Goal: Task Accomplishment & Management: Manage account settings

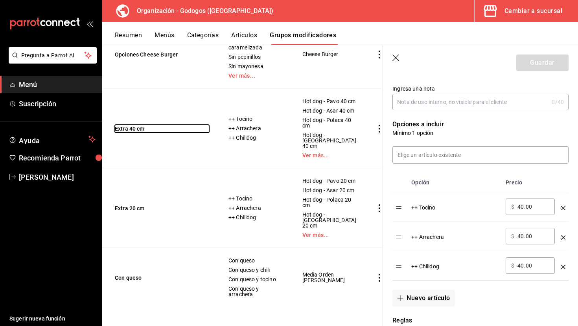
scroll to position [573, 0]
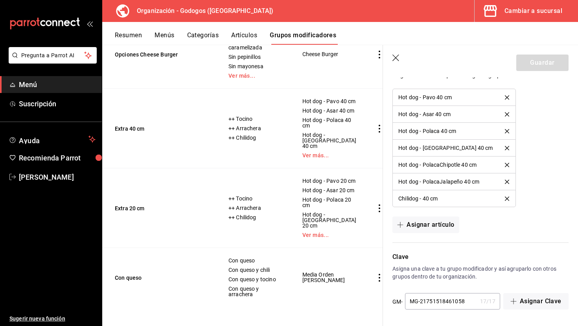
click at [526, 10] on div "Cambiar a sucursal" at bounding box center [533, 11] width 58 height 11
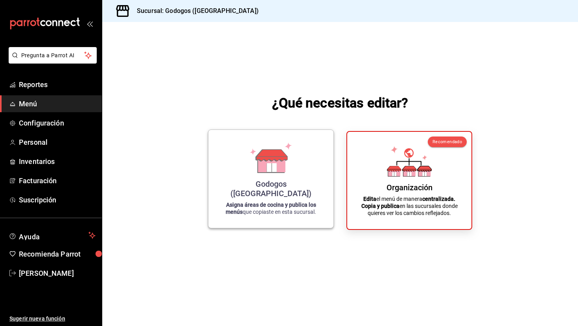
click at [286, 166] on icon at bounding box center [270, 158] width 45 height 31
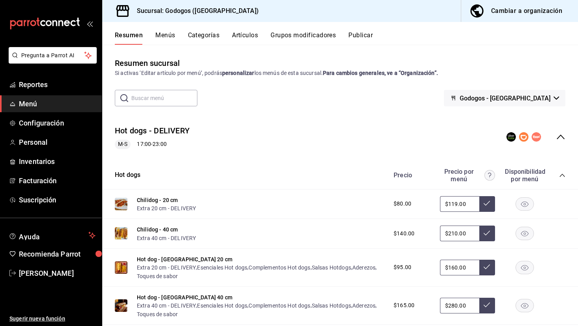
click at [301, 39] on button "Grupos modificadores" at bounding box center [302, 37] width 65 height 13
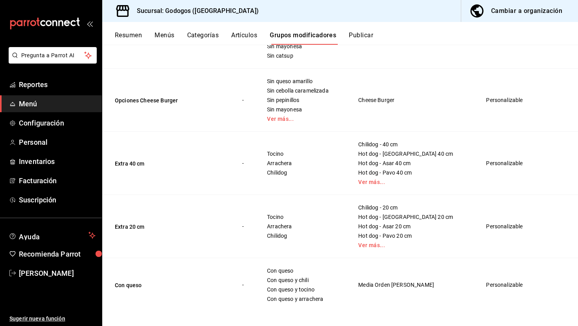
scroll to position [1957, 0]
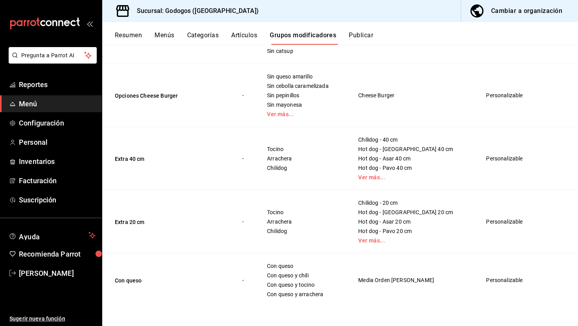
click at [285, 152] on div "Tocino Arrachera Chilidog" at bounding box center [302, 158] width 72 height 25
click at [396, 177] on link "Ver más..." at bounding box center [412, 178] width 108 height 6
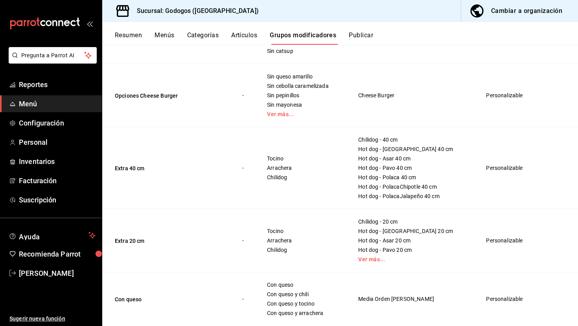
click at [502, 172] on td "Personalizable" at bounding box center [510, 168] width 68 height 82
click at [238, 36] on button "Artículos" at bounding box center [244, 37] width 26 height 13
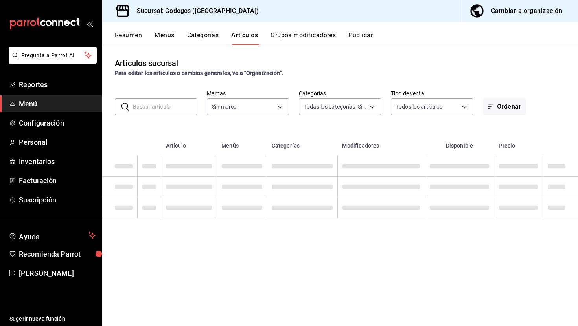
type input "f88750bd-a363-4eea-a372-f4e82ed3d2a9,3a7f3da2-7046-47ea-a0e2-eed43982f75a"
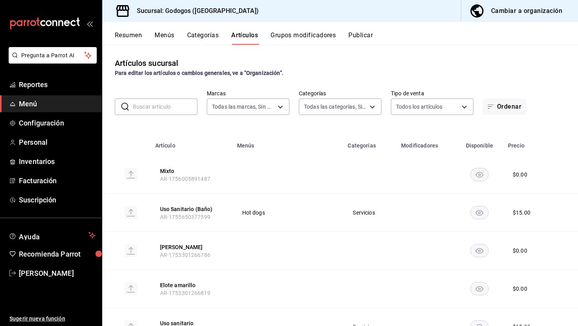
type input "b4dacadb-1093-4555-ba81-bc9e3b86319f,5962cde9-9048-4af2-ad47-e471b16f5af0,c7bce…"
click at [173, 102] on input "text" at bounding box center [165, 107] width 64 height 16
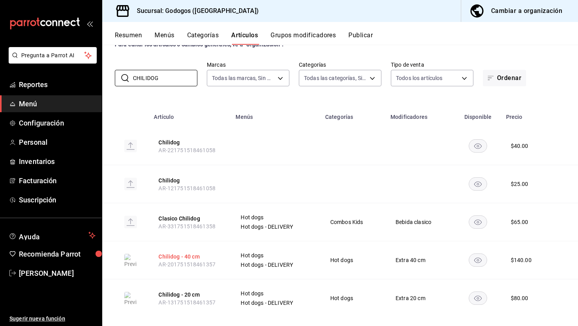
scroll to position [39, 0]
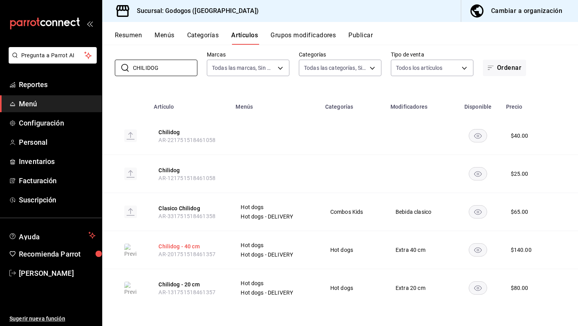
type input "CHILIDOG"
click at [175, 243] on button "Chilidog - 40 cm" at bounding box center [189, 247] width 63 height 8
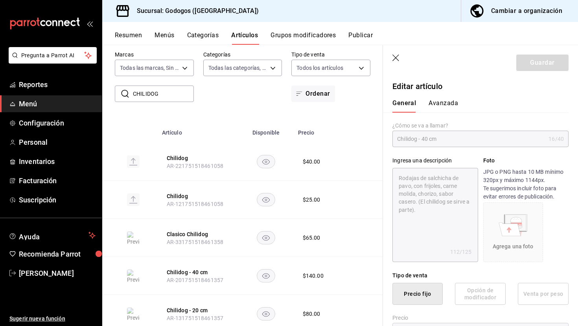
type textarea "x"
type input "$140.00"
radio input "false"
radio input "true"
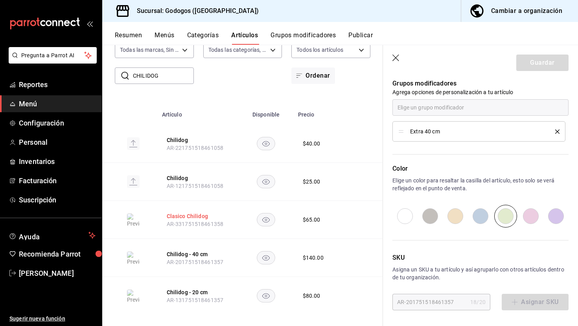
scroll to position [65, 0]
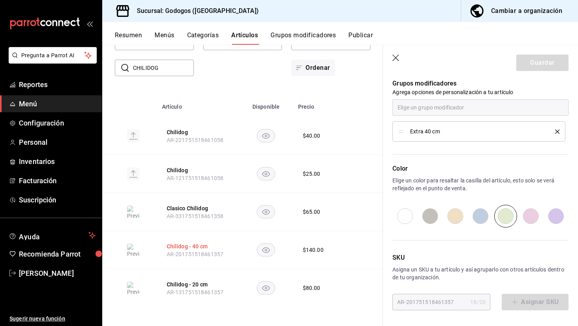
click at [203, 246] on button "Chilidog - 40 cm" at bounding box center [198, 247] width 63 height 8
type textarea "x"
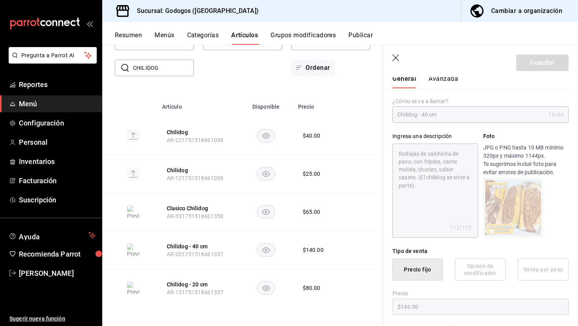
scroll to position [0, 0]
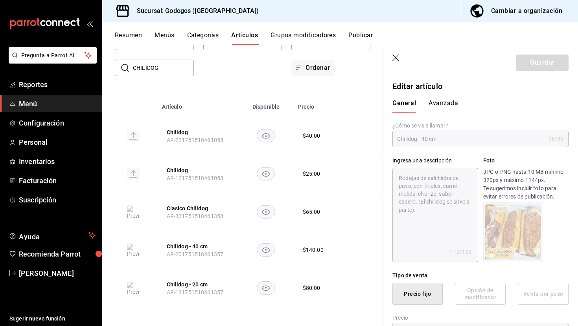
click at [448, 101] on button "Avanzada" at bounding box center [442, 105] width 29 height 13
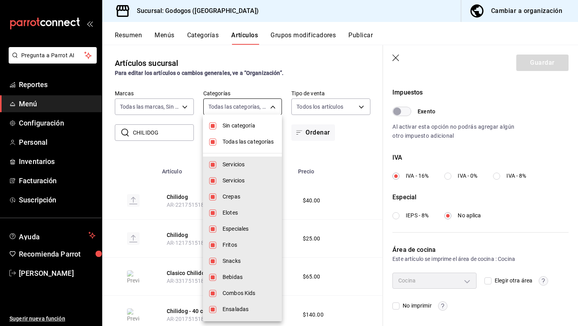
click at [224, 114] on body "Pregunta a Parrot AI Reportes Menú Configuración Personal Inventarios Facturaci…" at bounding box center [289, 163] width 578 height 326
click at [225, 114] on div at bounding box center [289, 163] width 578 height 326
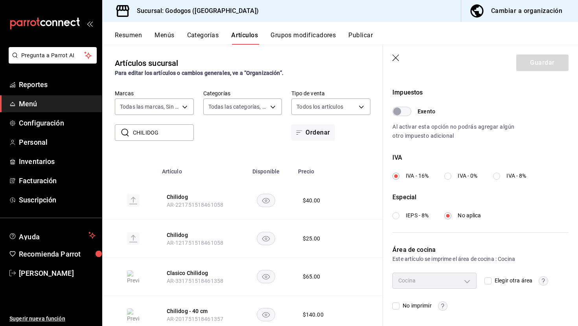
click at [301, 38] on button "Grupos modificadores" at bounding box center [302, 37] width 65 height 13
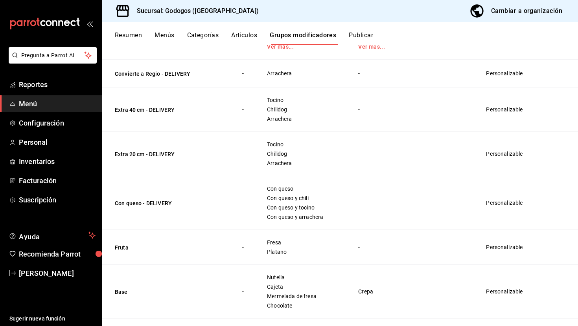
scroll to position [672, 0]
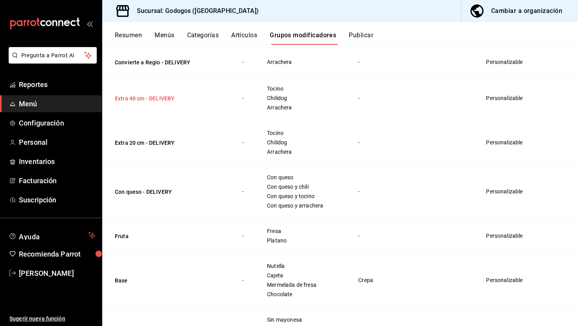
click at [160, 100] on button "Extra 40 cm - DELIVERY" at bounding box center [162, 99] width 94 height 8
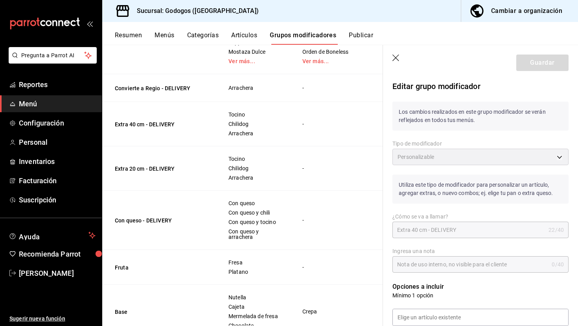
click at [393, 56] on icon "button" at bounding box center [396, 59] width 8 height 8
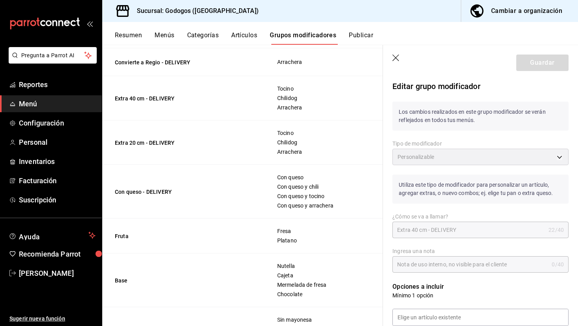
scroll to position [732, 0]
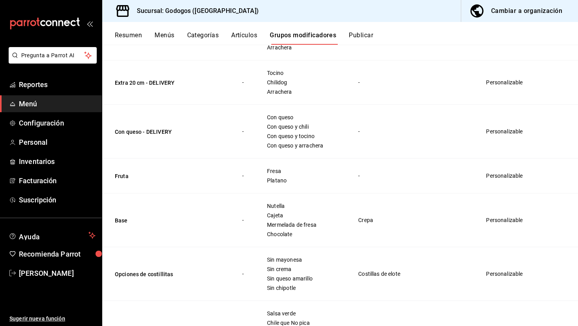
click at [508, 8] on div "Cambiar a organización" at bounding box center [526, 11] width 71 height 11
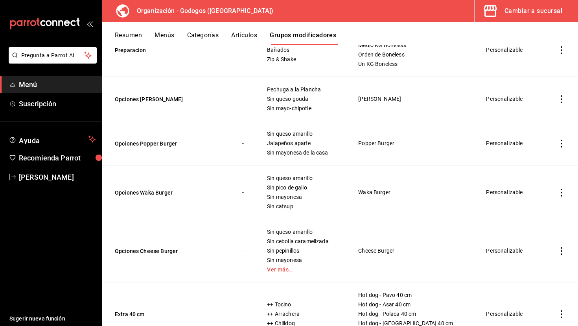
scroll to position [1702, 0]
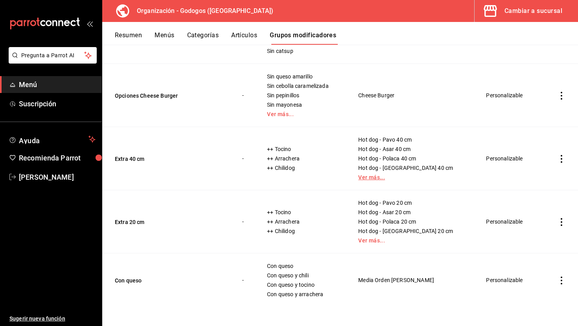
click at [386, 178] on link "Ver más..." at bounding box center [412, 178] width 108 height 6
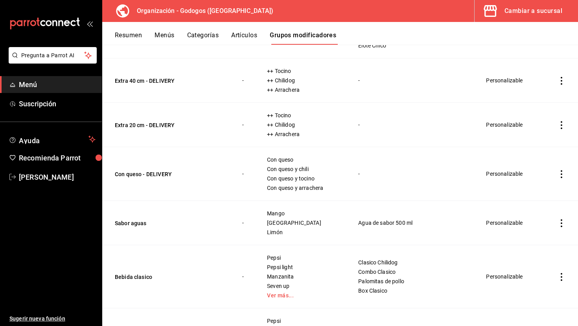
scroll to position [953, 0]
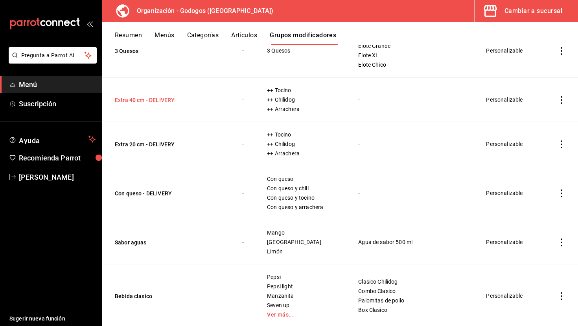
click at [166, 99] on button "Extra 40 cm - DELIVERY" at bounding box center [162, 100] width 94 height 8
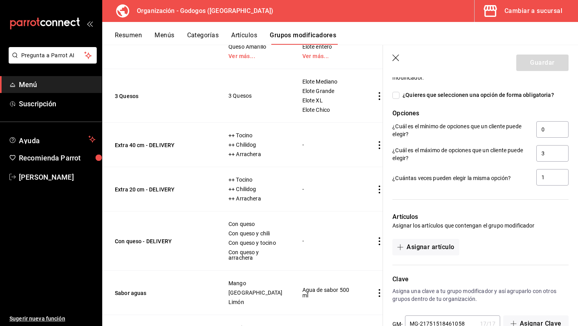
scroll to position [445, 0]
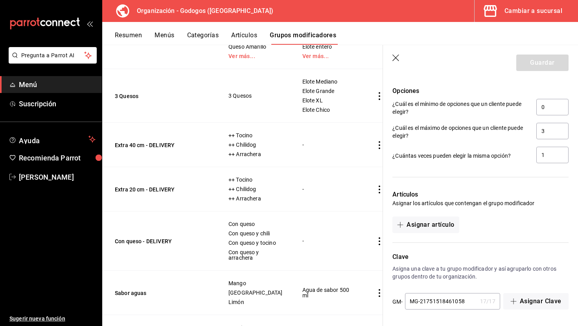
drag, startPoint x: 136, startPoint y: 35, endPoint x: 133, endPoint y: 22, distance: 13.3
click at [133, 22] on div "Resumen Menús Categorías Artículos Grupos modificadores" at bounding box center [339, 33] width 475 height 23
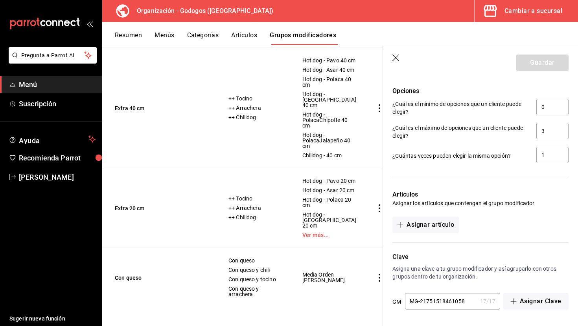
scroll to position [1938, 0]
click at [448, 226] on button "Asignar artículo" at bounding box center [425, 225] width 66 height 17
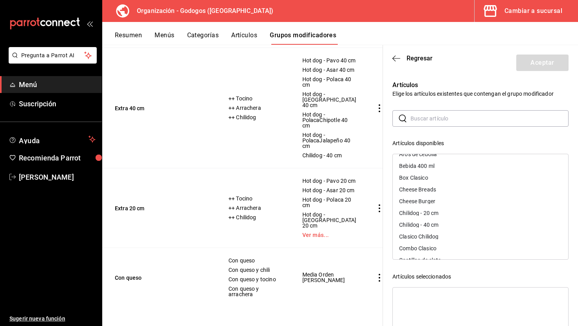
scroll to position [44, 0]
click at [437, 214] on div "Chilidog - 40 cm" at bounding box center [418, 214] width 39 height 6
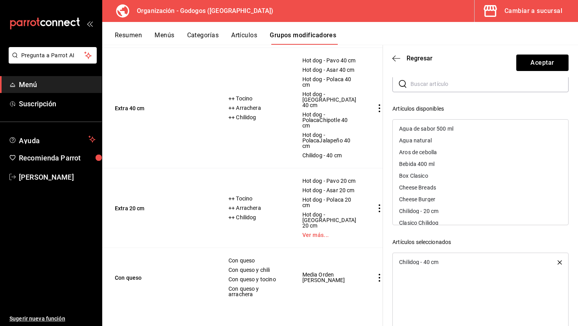
scroll to position [0, 0]
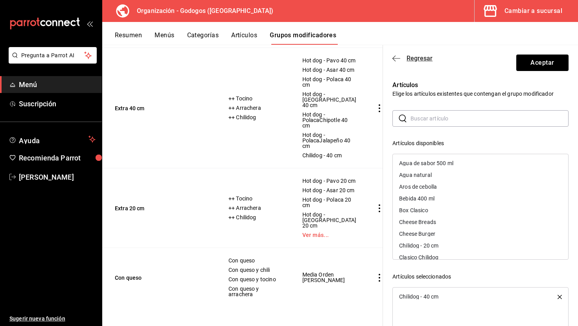
click at [419, 58] on span "Regresar" at bounding box center [419, 58] width 26 height 7
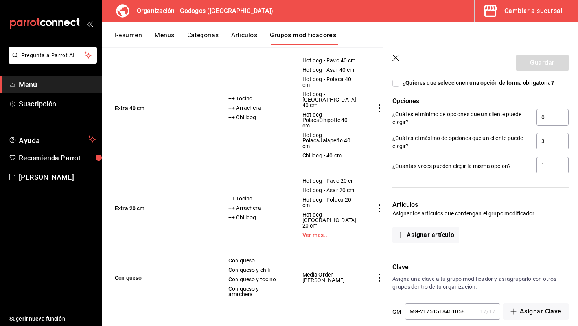
scroll to position [445, 0]
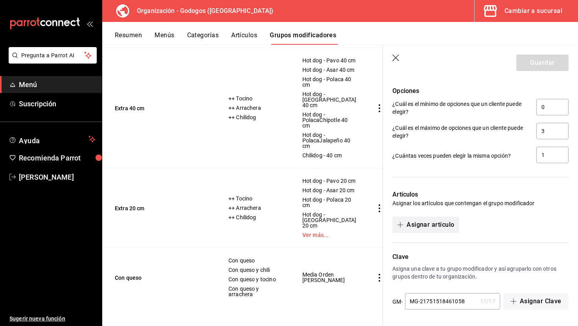
click at [434, 220] on button "Asignar artículo" at bounding box center [425, 225] width 66 height 17
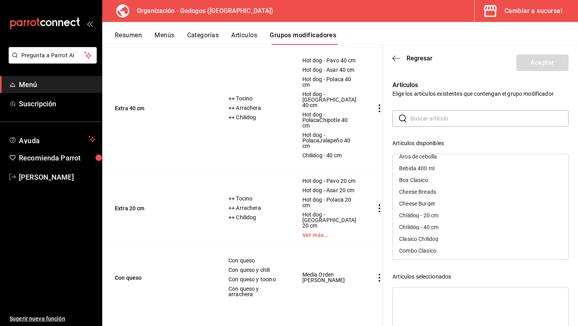
scroll to position [35, 0]
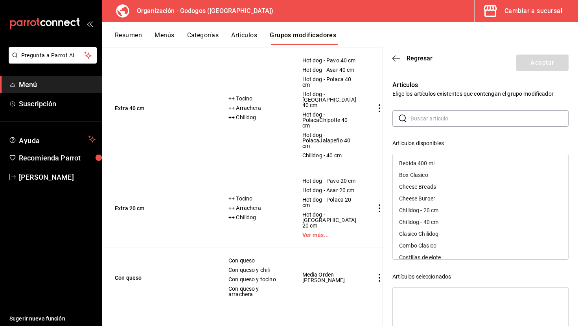
click at [431, 218] on div "Chilidog - 40 cm" at bounding box center [479, 222] width 175 height 12
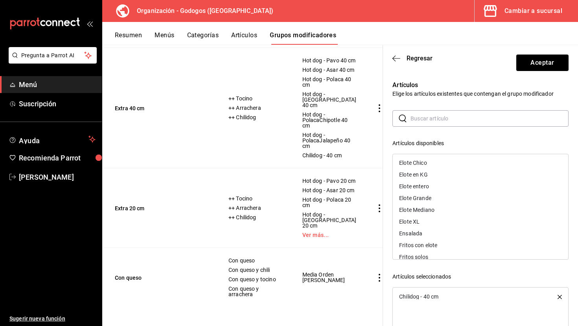
scroll to position [166, 0]
click at [443, 125] on input "text" at bounding box center [489, 119] width 158 height 16
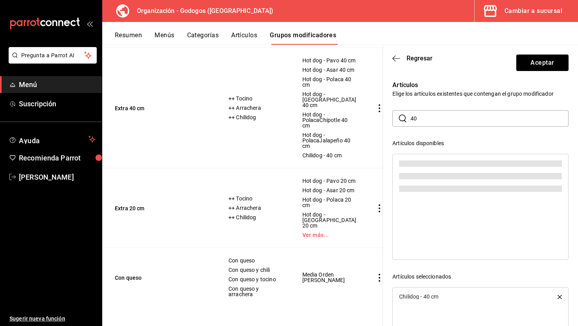
scroll to position [0, 0]
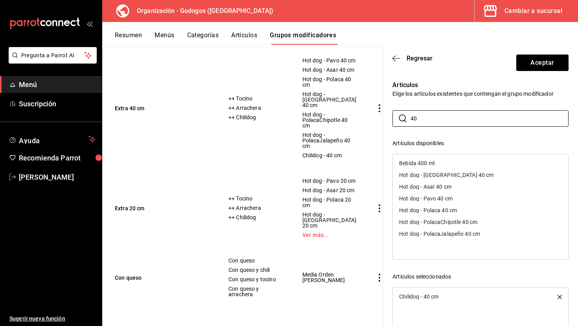
type input "40"
click at [434, 177] on div "Hot dog - [GEOGRAPHIC_DATA] 40 cm" at bounding box center [446, 175] width 94 height 6
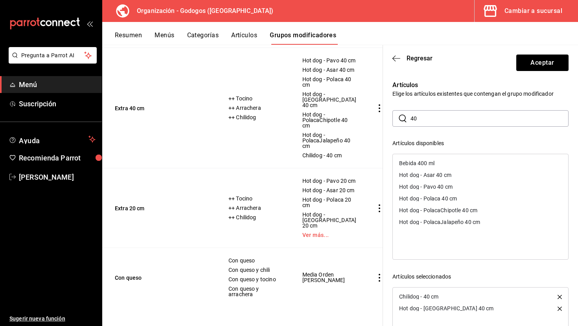
click at [434, 177] on div "Hot dog - Asar 40 cm" at bounding box center [425, 175] width 52 height 6
click at [434, 177] on div "Hot dog - Pavo 40 cm" at bounding box center [425, 175] width 53 height 6
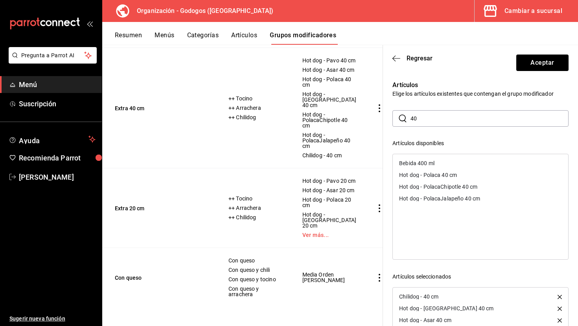
click at [434, 177] on div "Hot dog - Polaca 40 cm" at bounding box center [428, 175] width 58 height 6
click at [434, 177] on div "Hot dog - PolacaChipotle 40 cm" at bounding box center [438, 175] width 78 height 6
click at [434, 177] on div "Hot dog - PolacaJalapeño 40 cm" at bounding box center [439, 175] width 81 height 6
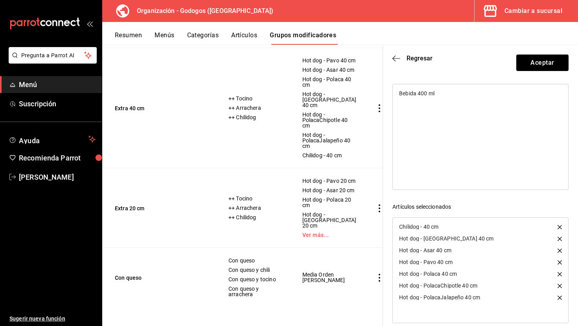
scroll to position [80, 0]
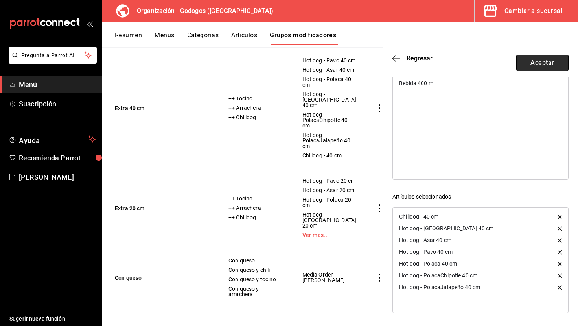
click at [535, 65] on button "Aceptar" at bounding box center [542, 63] width 52 height 17
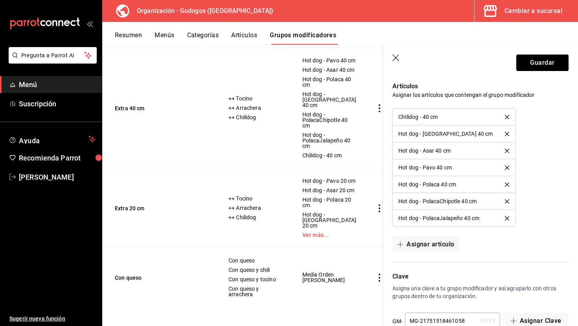
scroll to position [573, 0]
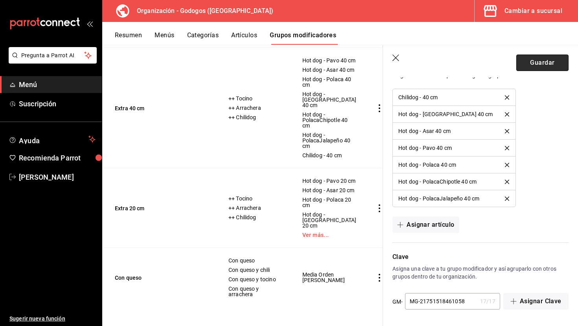
click at [536, 70] on button "Guardar" at bounding box center [542, 63] width 52 height 17
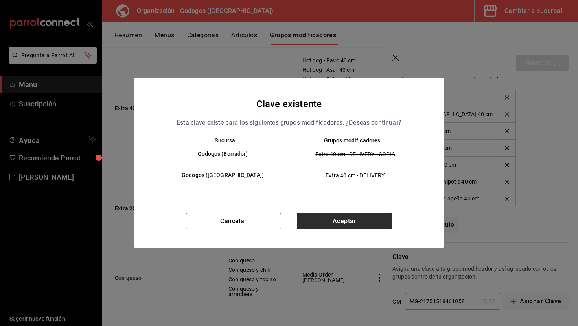
click at [356, 224] on button "Aceptar" at bounding box center [344, 221] width 95 height 17
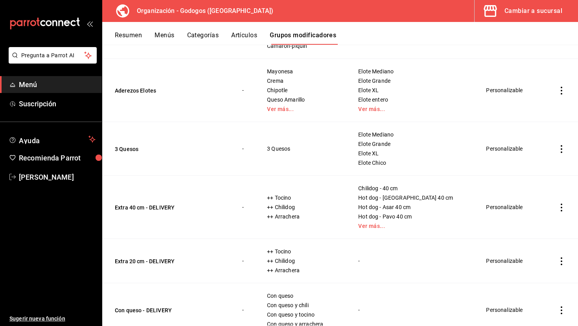
scroll to position [897, 0]
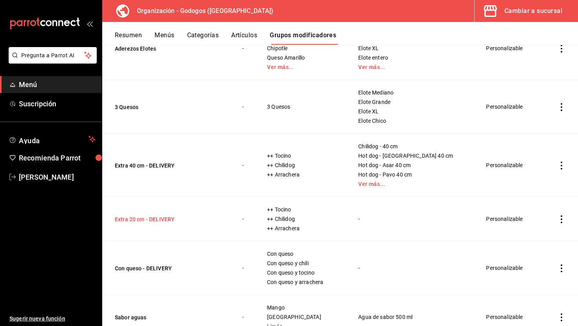
click at [169, 218] on button "Extra 20 cm - DELIVERY" at bounding box center [162, 220] width 94 height 8
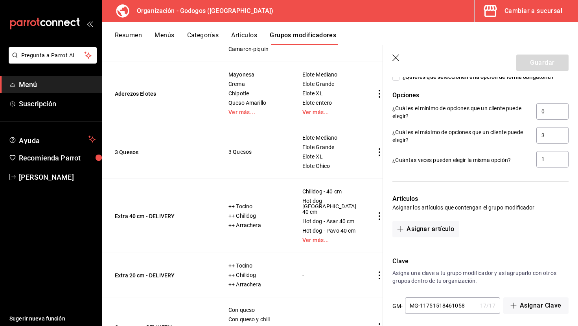
scroll to position [445, 0]
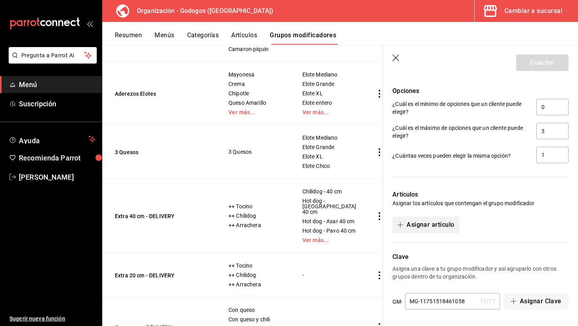
click at [437, 221] on button "Asignar artículo" at bounding box center [425, 225] width 66 height 17
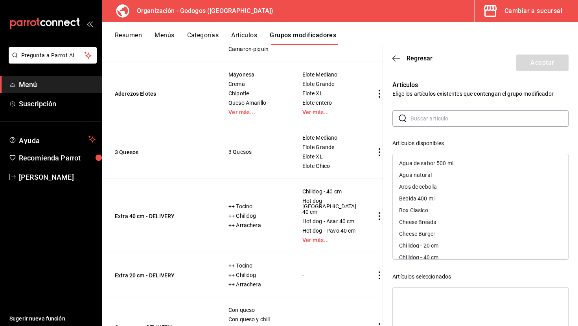
click at [440, 121] on input "text" at bounding box center [489, 119] width 158 height 16
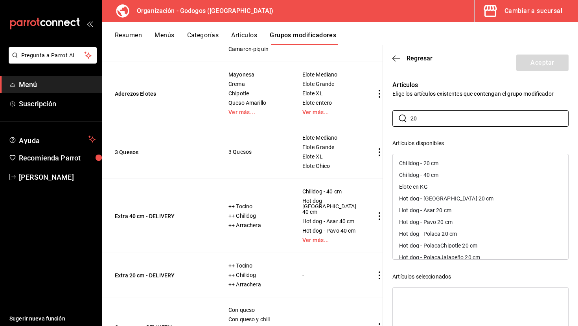
type input "20"
click at [438, 165] on div "Chilidog - 20 cm" at bounding box center [418, 164] width 39 height 6
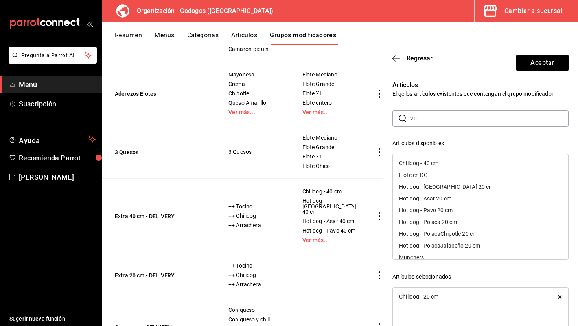
click at [442, 186] on div "Hot dog - [GEOGRAPHIC_DATA] 20 cm" at bounding box center [446, 187] width 94 height 6
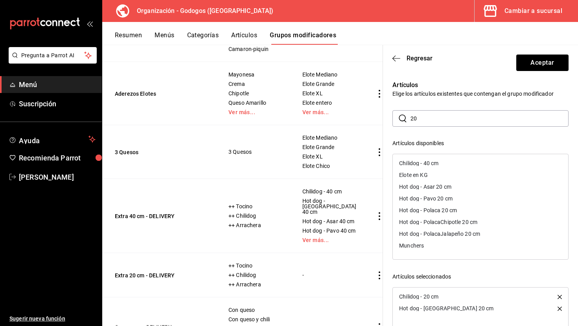
click at [442, 187] on div "Hot dog - Asar 20 cm" at bounding box center [425, 187] width 52 height 6
click at [442, 187] on div "Hot dog - Pavo 20 cm" at bounding box center [425, 187] width 53 height 6
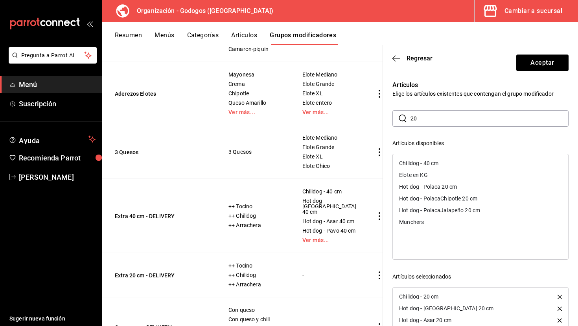
click at [442, 187] on div "Hot dog - Polaca 20 cm" at bounding box center [428, 187] width 58 height 6
click at [442, 187] on div "Hot dog - PolacaChipotle 20 cm" at bounding box center [438, 187] width 78 height 6
click at [442, 187] on div "Hot dog - PolacaJalapeño 20 cm" at bounding box center [439, 187] width 81 height 6
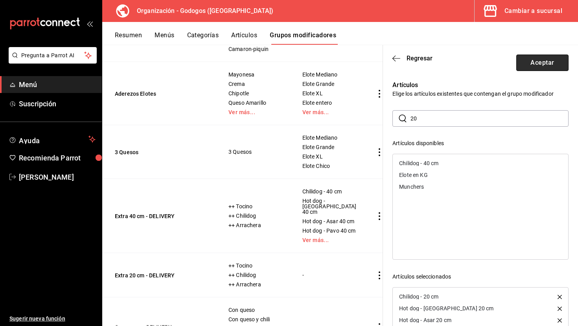
click at [536, 69] on button "Aceptar" at bounding box center [542, 63] width 52 height 17
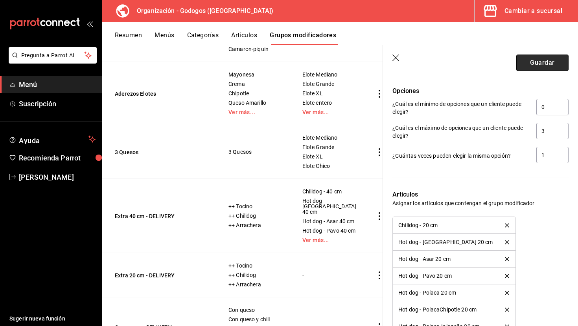
click at [543, 64] on button "Guardar" at bounding box center [542, 63] width 52 height 17
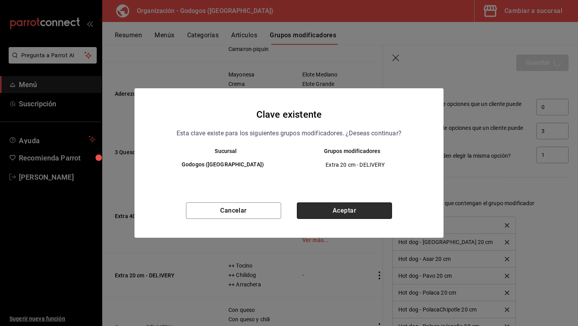
click at [369, 210] on button "Aceptar" at bounding box center [344, 211] width 95 height 17
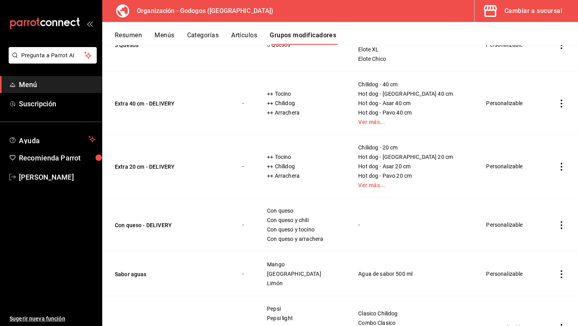
scroll to position [961, 0]
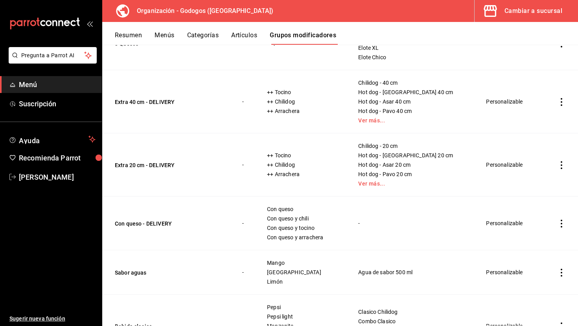
click at [525, 15] on div "Cambiar a sucursal" at bounding box center [533, 11] width 58 height 11
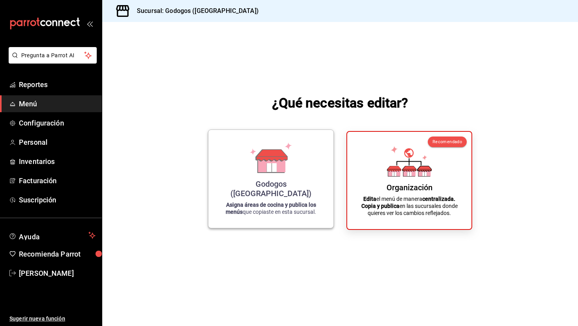
click at [275, 172] on icon at bounding box center [271, 167] width 10 height 9
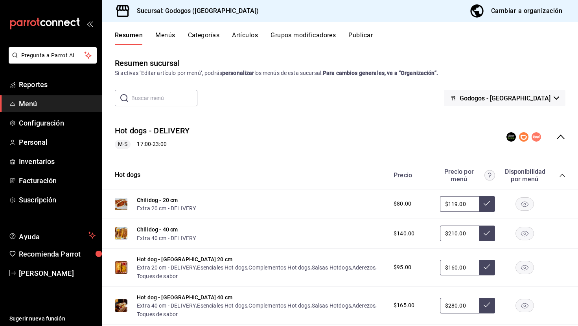
click at [288, 39] on button "Grupos modificadores" at bounding box center [302, 37] width 65 height 13
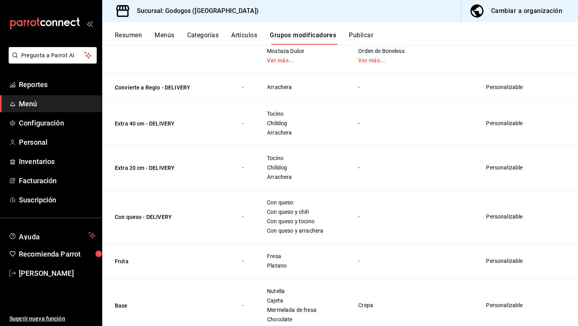
scroll to position [647, 0]
click at [167, 168] on button "Extra 20 cm - DELIVERY" at bounding box center [162, 169] width 94 height 8
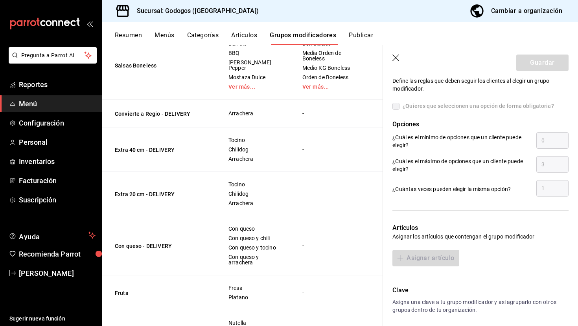
scroll to position [393, 0]
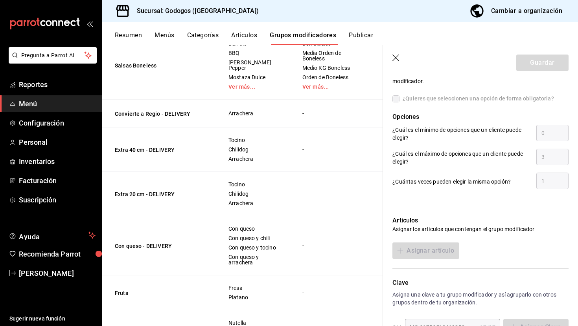
click at [422, 245] on div "Artículos Asignar los artículos que contengan el grupo modificador Asignar artí…" at bounding box center [475, 233] width 185 height 53
click at [545, 17] on button "Cambiar a organización" at bounding box center [516, 11] width 110 height 22
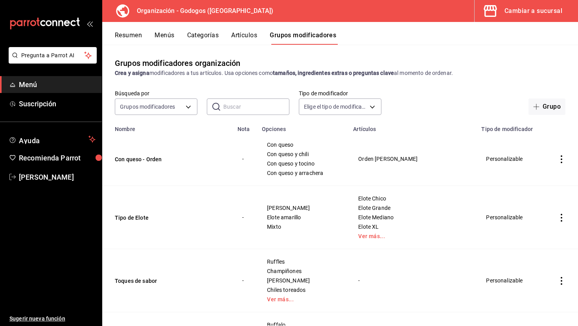
click at [161, 38] on button "Menús" at bounding box center [164, 37] width 20 height 13
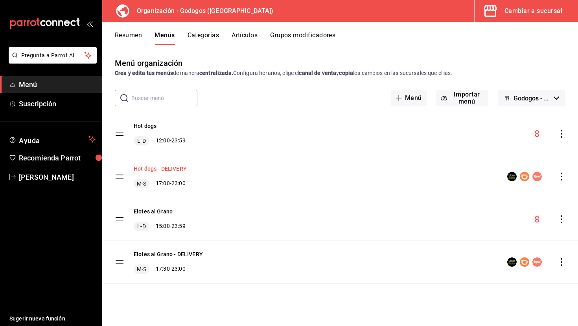
click at [179, 167] on button "Hot dogs - DELIVERY" at bounding box center [160, 169] width 53 height 8
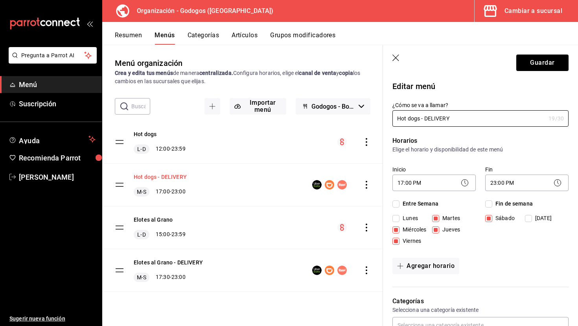
click at [180, 179] on button "Hot dogs - DELIVERY" at bounding box center [160, 177] width 53 height 8
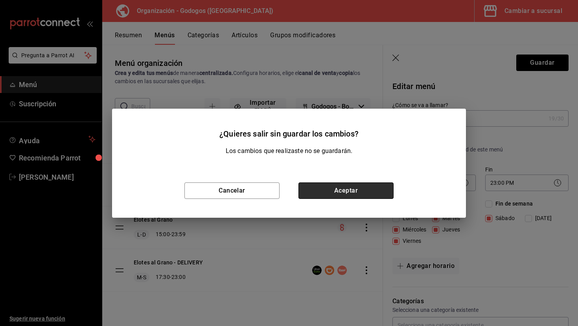
click at [331, 192] on button "Aceptar" at bounding box center [345, 191] width 95 height 17
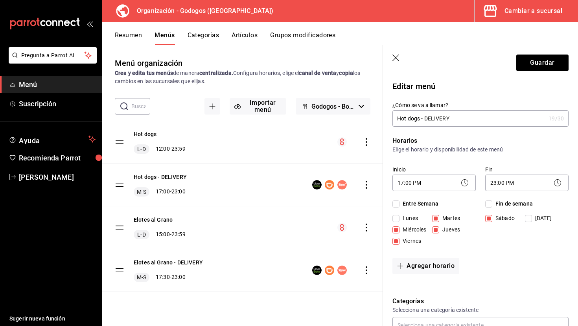
click at [123, 31] on div "Resumen Menús Categorías Artículos Grupos modificadores" at bounding box center [339, 33] width 475 height 23
click at [125, 35] on button "Resumen" at bounding box center [128, 37] width 27 height 13
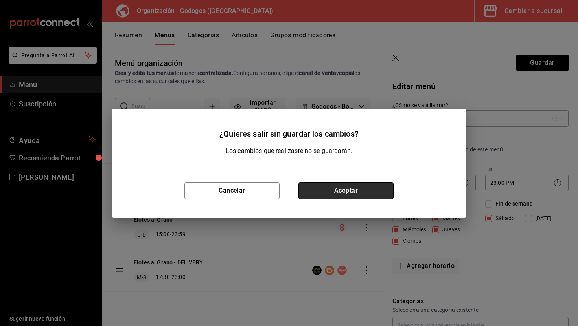
click at [342, 193] on button "Aceptar" at bounding box center [345, 191] width 95 height 17
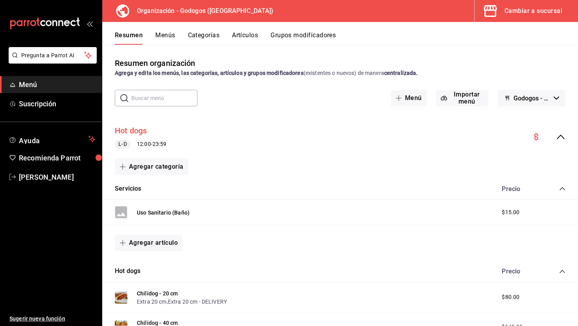
click at [143, 128] on button "Hot dogs" at bounding box center [131, 130] width 32 height 11
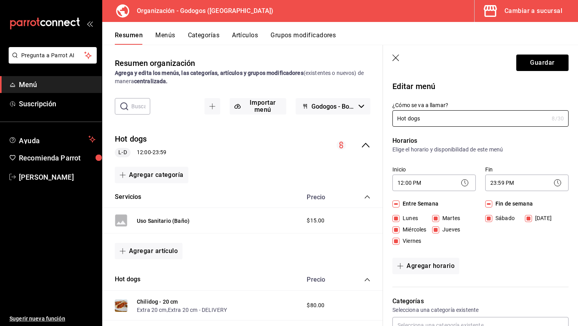
click at [396, 59] on icon "button" at bounding box center [395, 58] width 7 height 7
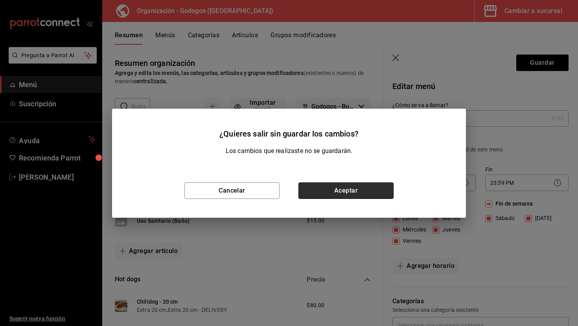
click at [350, 198] on button "Aceptar" at bounding box center [345, 191] width 95 height 17
checkbox input "false"
type input "1758256779454"
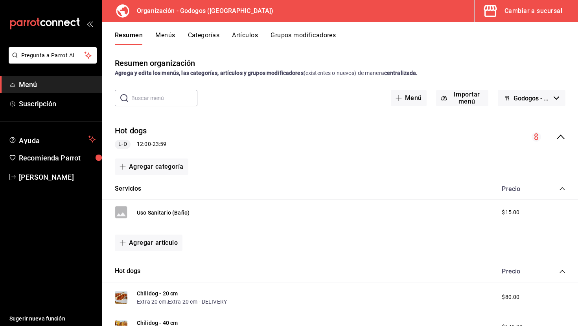
click at [558, 141] on icon "collapse-menu-row" at bounding box center [560, 136] width 9 height 9
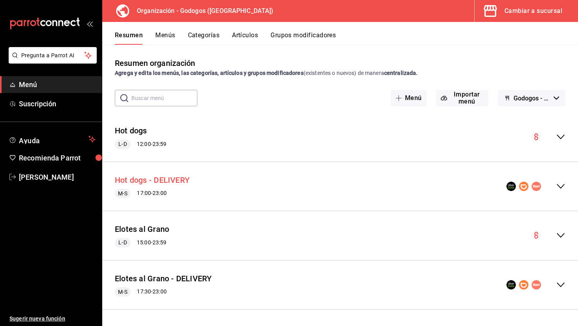
click at [171, 183] on button "Hot dogs - DELIVERY" at bounding box center [152, 180] width 75 height 11
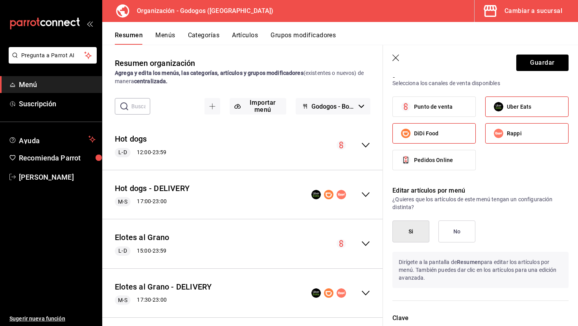
scroll to position [537, 0]
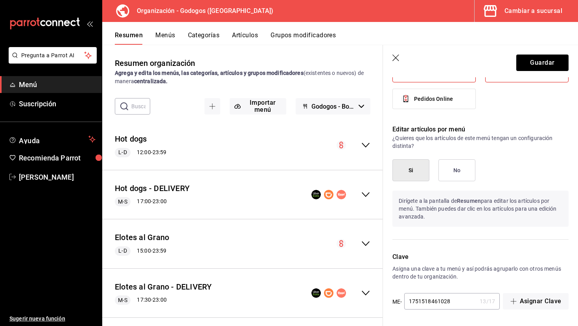
click at [369, 194] on icon "collapse-menu-row" at bounding box center [365, 194] width 9 height 9
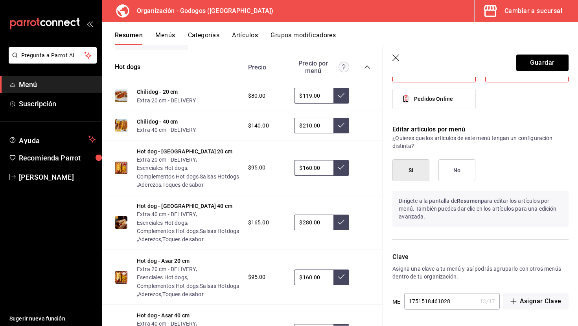
scroll to position [182, 0]
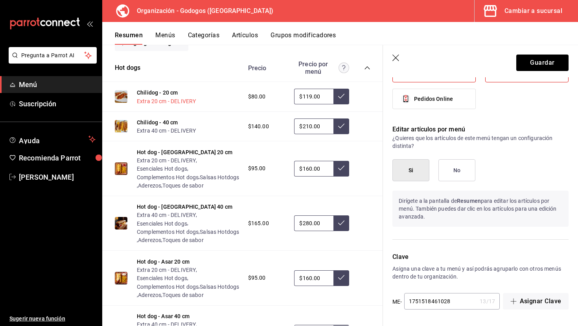
click at [187, 102] on button "Extra 20 cm - DELIVERY" at bounding box center [166, 101] width 59 height 8
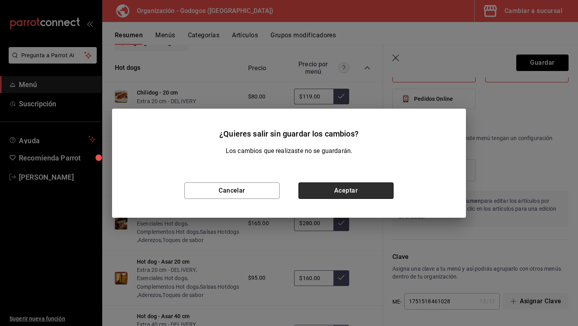
click at [333, 191] on button "Aceptar" at bounding box center [345, 191] width 95 height 17
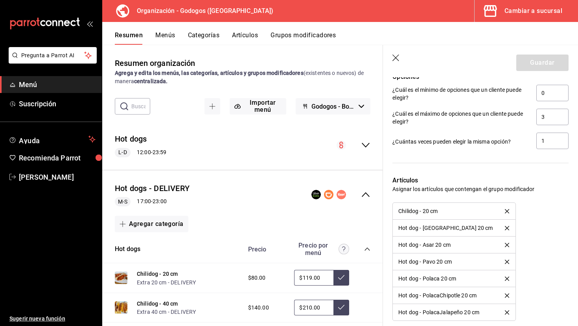
click at [397, 57] on icon "button" at bounding box center [396, 59] width 8 height 8
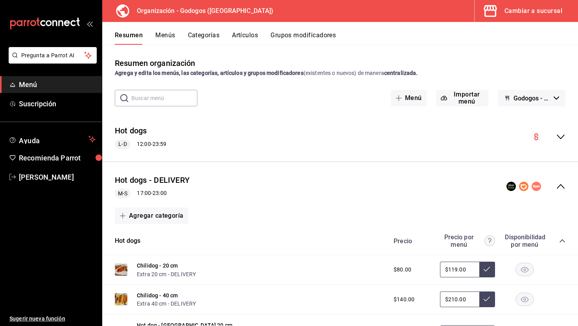
click at [563, 191] on icon "collapse-menu-row" at bounding box center [560, 186] width 9 height 9
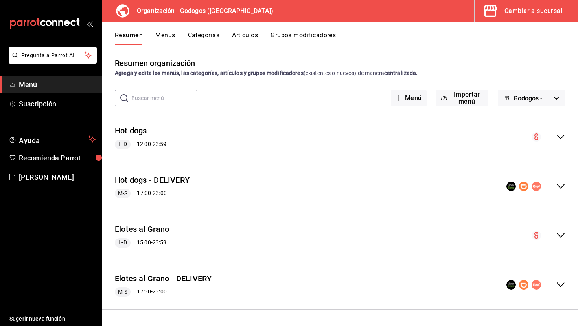
click at [168, 33] on button "Menús" at bounding box center [165, 37] width 20 height 13
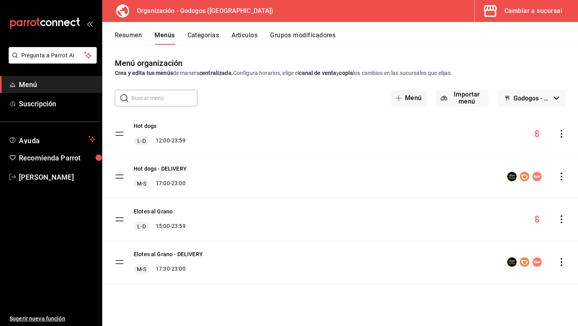
click at [557, 179] on icon "actions" at bounding box center [561, 177] width 8 height 8
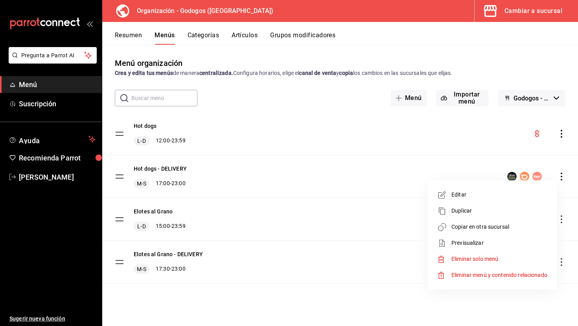
click at [481, 227] on span "Copiar en otra sucursal" at bounding box center [499, 227] width 96 height 8
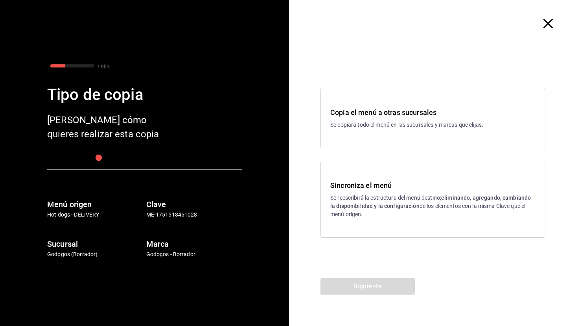
click at [413, 189] on h3 "Sincroniza el menú" at bounding box center [432, 185] width 205 height 11
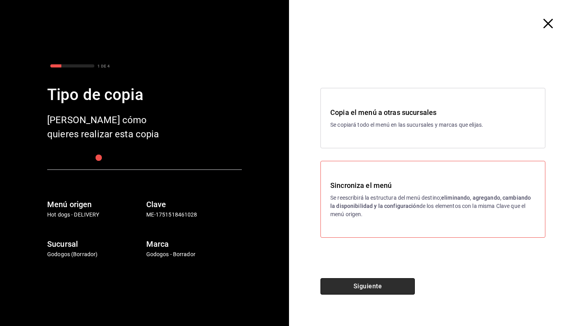
click at [371, 285] on button "Siguiente" at bounding box center [367, 287] width 94 height 17
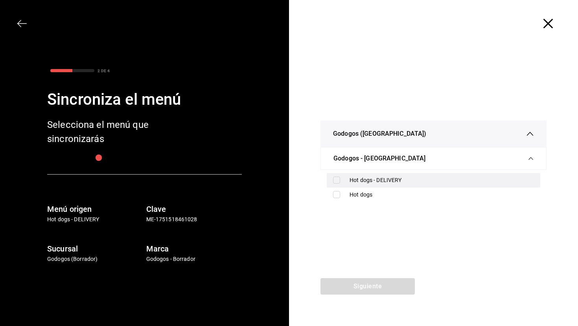
click at [340, 177] on label at bounding box center [338, 180] width 10 height 7
click at [340, 177] on input "checkbox" at bounding box center [336, 180] width 7 height 7
click at [339, 179] on input "checkbox" at bounding box center [336, 180] width 7 height 7
checkbox input "true"
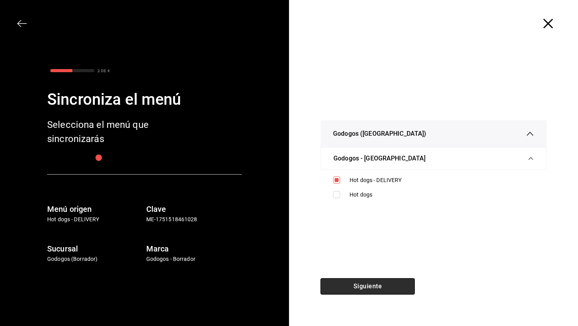
click at [368, 288] on button "Siguiente" at bounding box center [367, 287] width 94 height 17
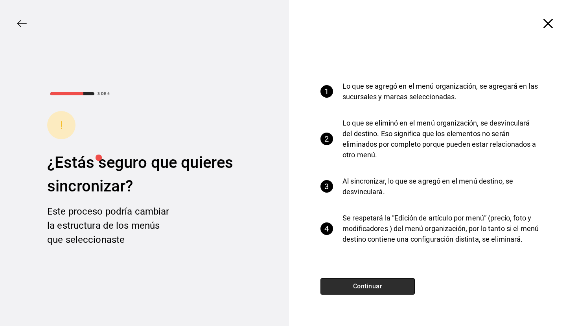
click at [368, 288] on button "Continuar" at bounding box center [367, 287] width 94 height 17
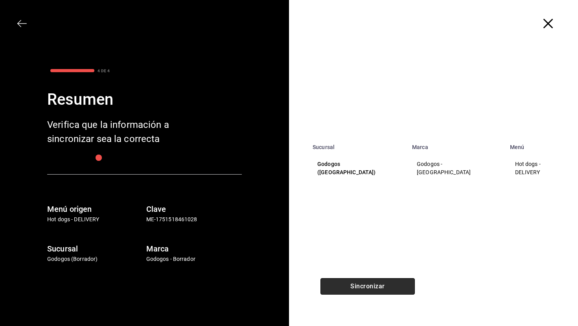
click at [373, 287] on button "Sincronizar" at bounding box center [367, 287] width 94 height 17
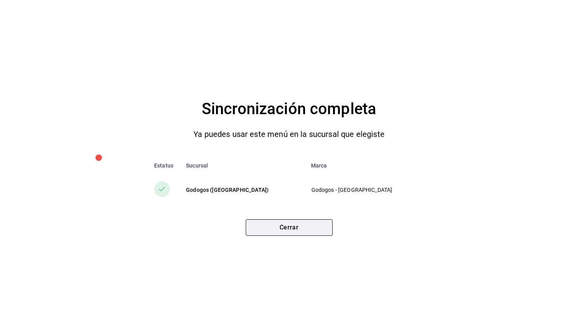
click at [307, 224] on button "Cerrar" at bounding box center [289, 228] width 87 height 17
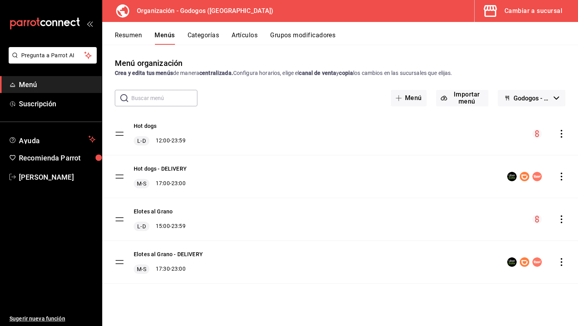
click at [543, 18] on button "Cambiar a sucursal" at bounding box center [522, 11] width 97 height 22
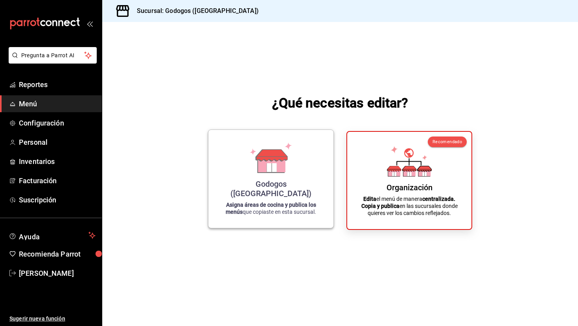
click at [262, 172] on icon at bounding box center [271, 164] width 27 height 17
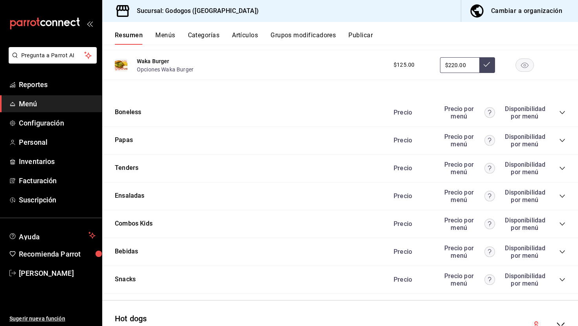
scroll to position [798, 0]
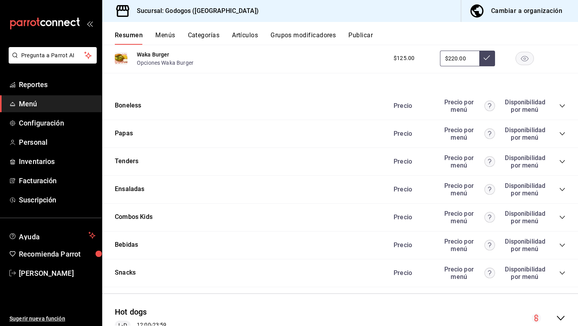
click at [560, 108] on icon "collapse-category-row" at bounding box center [562, 106] width 6 height 6
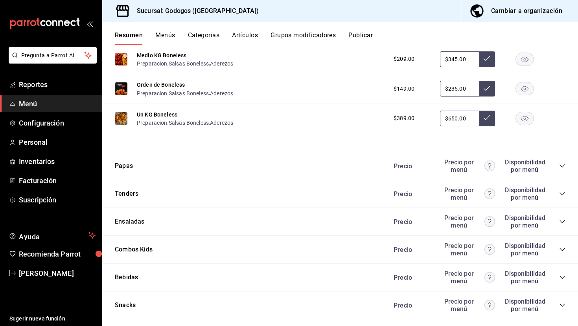
scroll to position [908, 0]
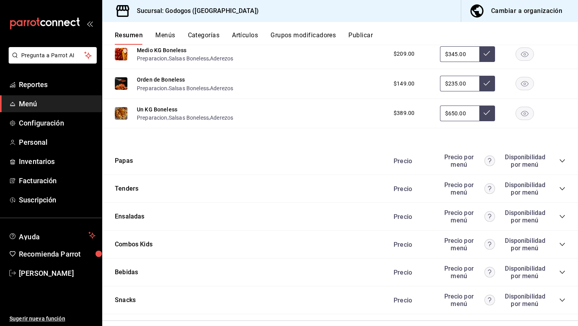
click at [558, 161] on div "Precio Precio por menú Disponibilidad por menú" at bounding box center [475, 161] width 180 height 15
click at [561, 163] on icon "collapse-category-row" at bounding box center [562, 161] width 6 height 6
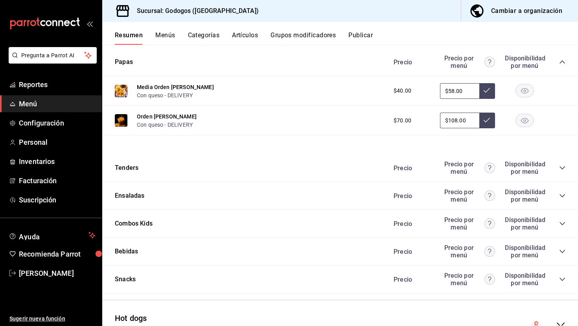
scroll to position [1018, 0]
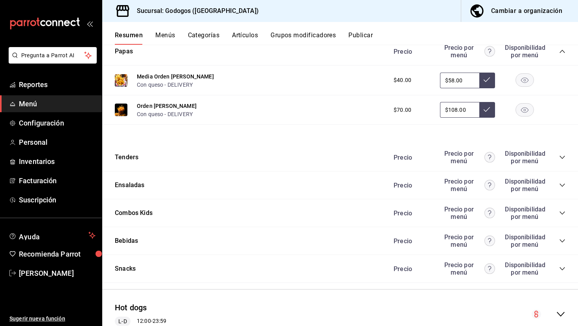
click at [562, 158] on icon "collapse-category-row" at bounding box center [561, 157] width 5 height 3
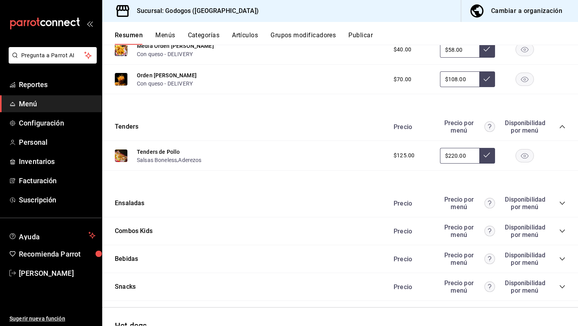
scroll to position [1049, 0]
click at [561, 204] on icon "collapse-category-row" at bounding box center [561, 203] width 5 height 3
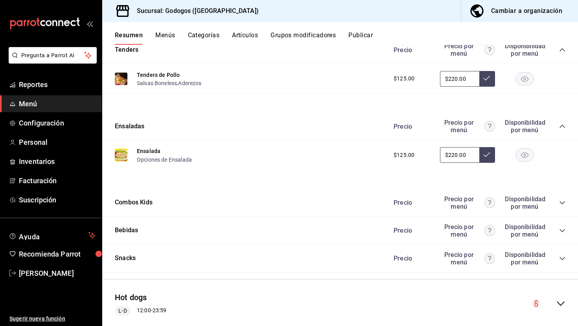
scroll to position [1145, 0]
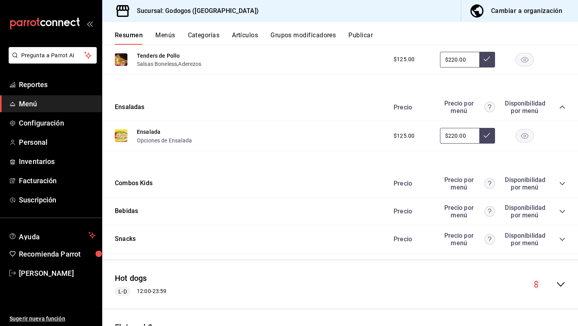
click at [564, 184] on icon "collapse-category-row" at bounding box center [562, 184] width 6 height 6
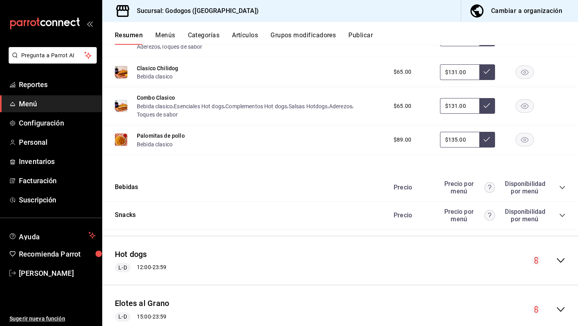
scroll to position [1326, 0]
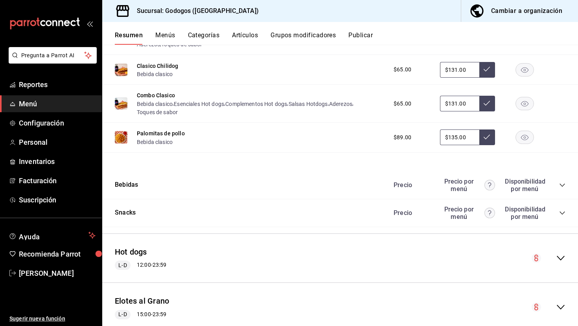
click at [560, 186] on icon "collapse-category-row" at bounding box center [562, 185] width 6 height 6
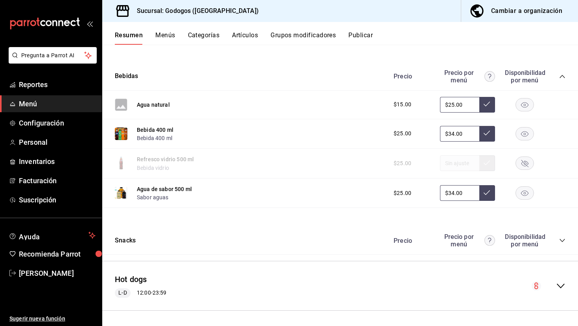
scroll to position [1451, 0]
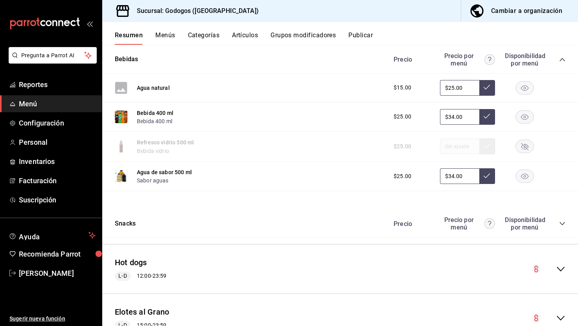
click at [561, 225] on icon "collapse-category-row" at bounding box center [561, 223] width 5 height 3
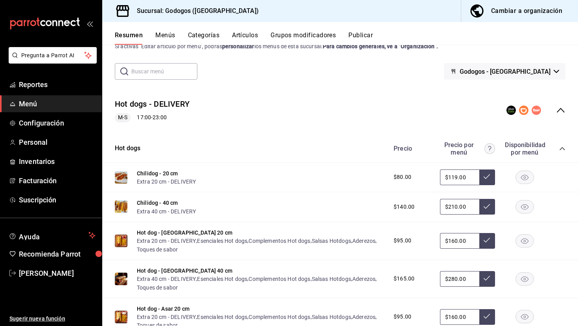
scroll to position [0, 0]
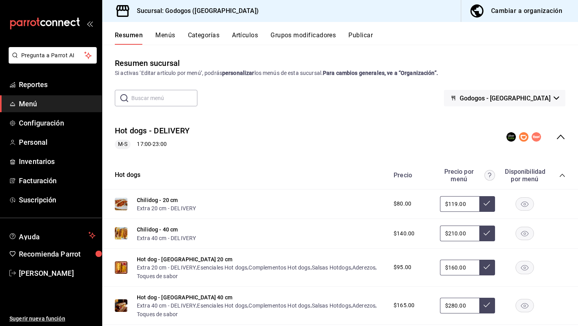
click at [555, 98] on icon "button" at bounding box center [556, 98] width 6 height 3
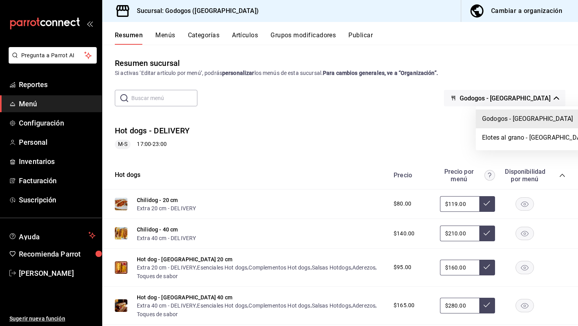
click at [517, 86] on div at bounding box center [289, 163] width 578 height 326
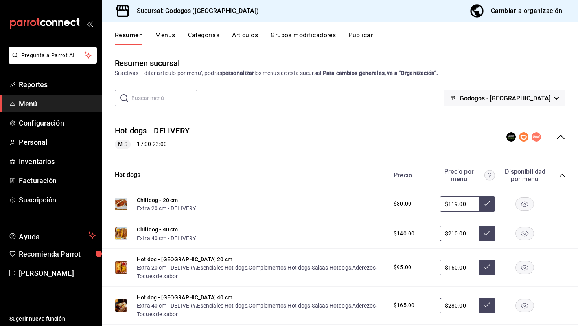
click at [367, 30] on div "Resumen Menús Categorías Artículos Grupos modificadores Publicar" at bounding box center [339, 33] width 475 height 23
click at [367, 35] on button "Publicar" at bounding box center [360, 37] width 24 height 13
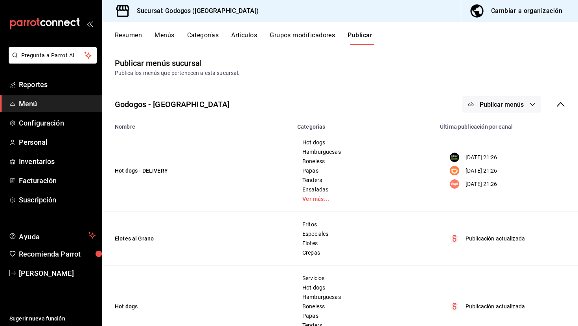
click at [521, 110] on button "Publicar menús" at bounding box center [501, 104] width 79 height 17
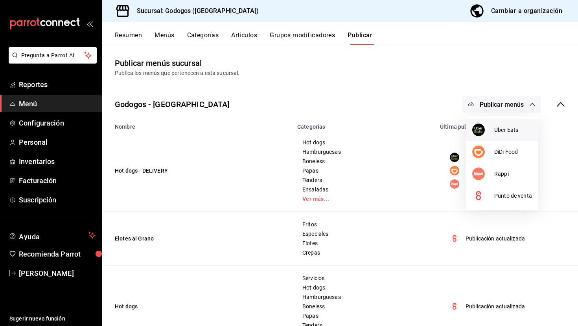
click at [509, 134] on li "Uber Eats" at bounding box center [502, 130] width 72 height 22
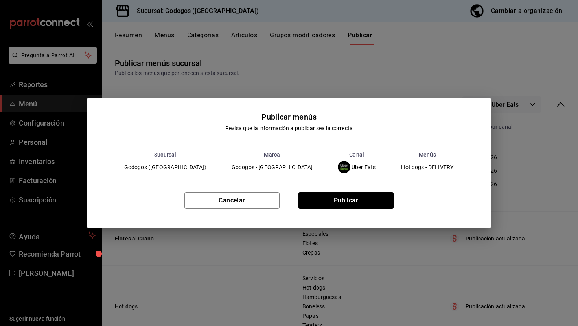
click at [366, 190] on div "Cancelar Publicar" at bounding box center [288, 204] width 405 height 48
click at [368, 195] on button "Publicar" at bounding box center [345, 201] width 95 height 17
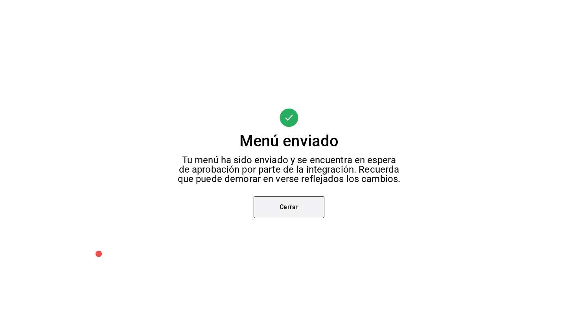
click at [311, 211] on button "Cerrar" at bounding box center [288, 207] width 71 height 22
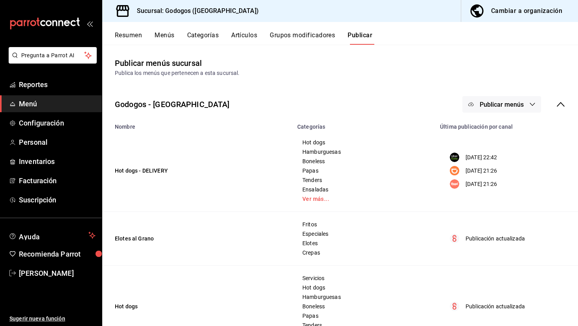
click at [519, 106] on span "Publicar menús" at bounding box center [501, 104] width 44 height 7
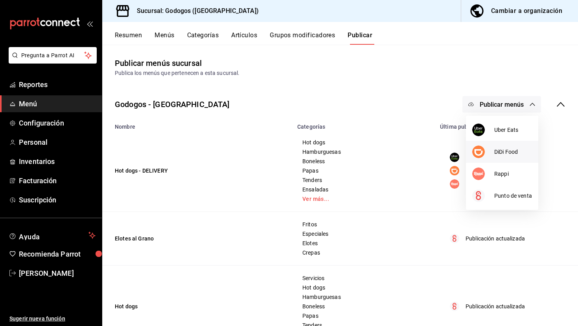
click at [499, 143] on li "DiDi Food" at bounding box center [502, 152] width 72 height 22
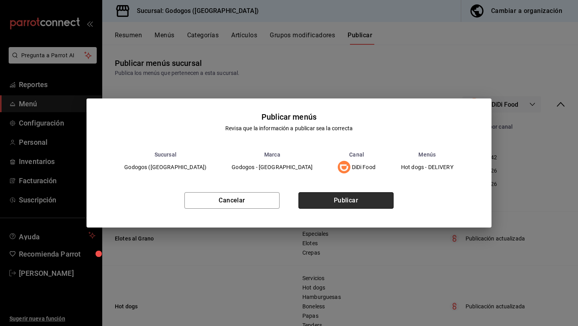
click at [379, 199] on button "Publicar" at bounding box center [345, 201] width 95 height 17
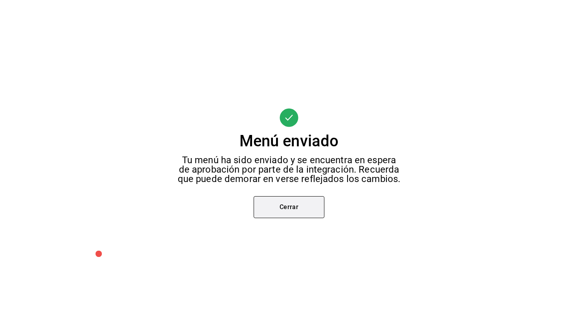
click at [308, 198] on button "Cerrar" at bounding box center [288, 207] width 71 height 22
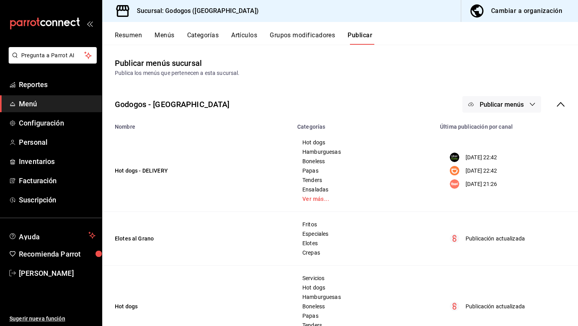
click at [515, 113] on div "Godogos - Monterrey Publicar menús" at bounding box center [339, 104] width 475 height 29
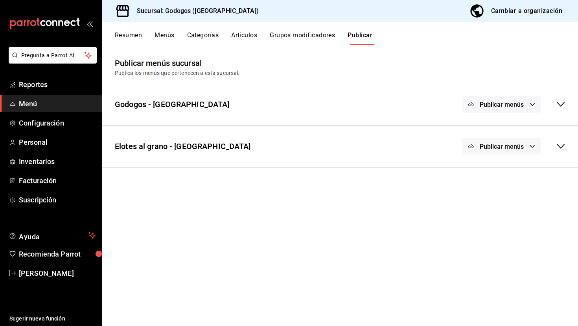
click at [515, 112] on button "Publicar menús" at bounding box center [501, 104] width 79 height 17
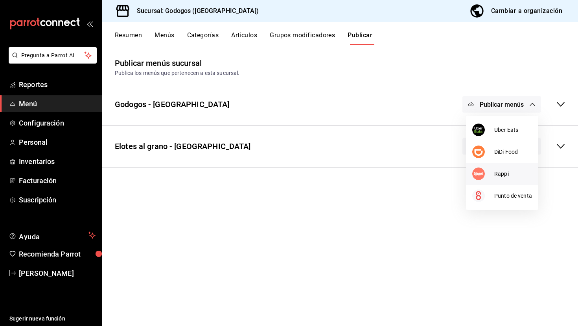
click at [506, 173] on span "Rappi" at bounding box center [513, 174] width 38 height 8
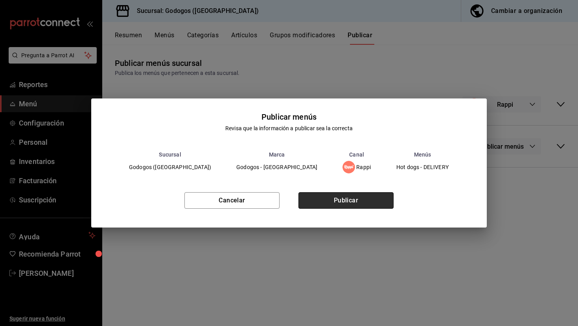
click at [377, 204] on button "Publicar" at bounding box center [345, 201] width 95 height 17
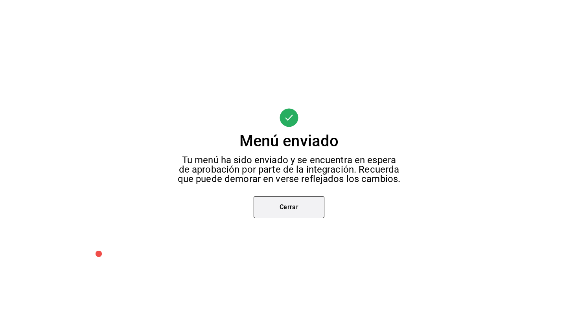
click at [295, 204] on button "Cerrar" at bounding box center [288, 207] width 71 height 22
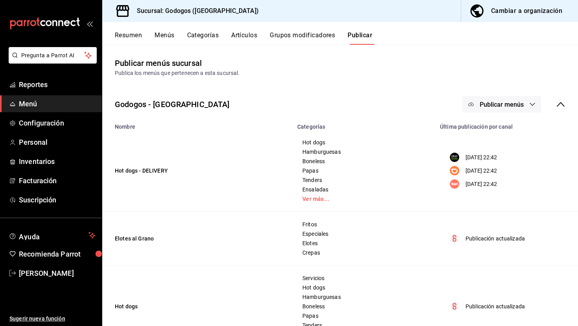
click at [559, 106] on icon at bounding box center [560, 104] width 9 height 9
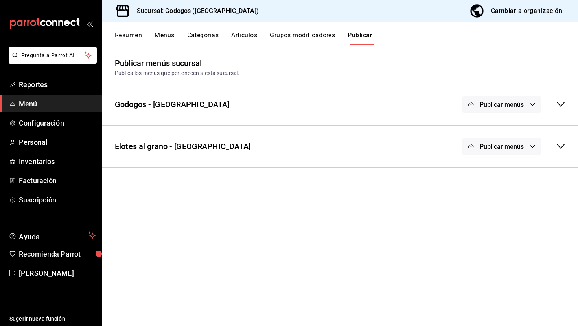
click at [512, 12] on div "Cambiar a organización" at bounding box center [526, 11] width 71 height 11
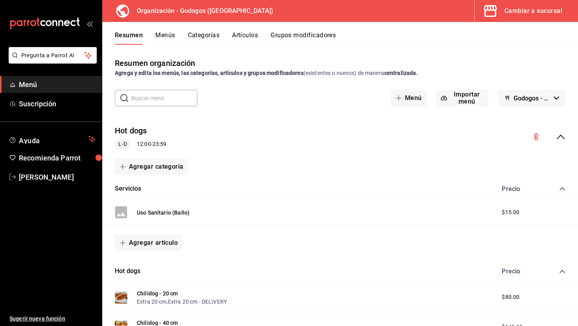
click at [560, 137] on icon "collapse-menu-row" at bounding box center [560, 136] width 9 height 9
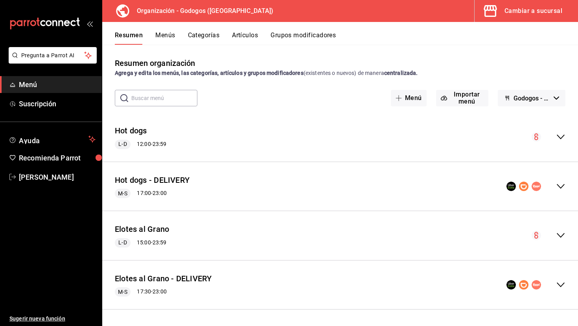
click at [559, 135] on icon "collapse-menu-row" at bounding box center [560, 136] width 9 height 9
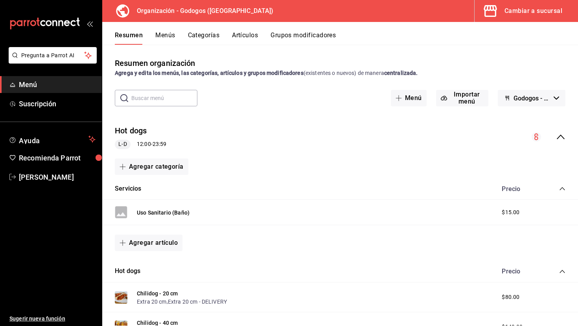
click at [559, 191] on icon "collapse-category-row" at bounding box center [562, 189] width 6 height 6
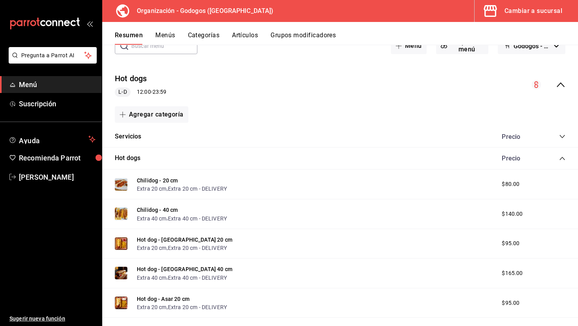
scroll to position [61, 0]
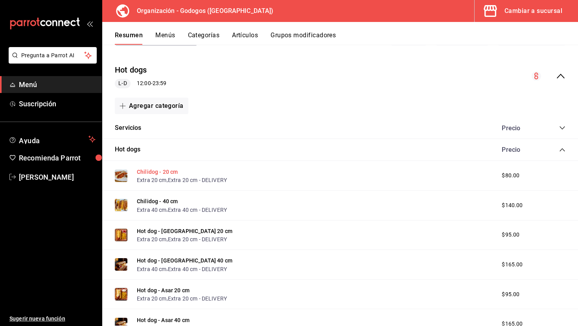
click at [151, 173] on button "Chilidog - 20 cm" at bounding box center [157, 172] width 41 height 8
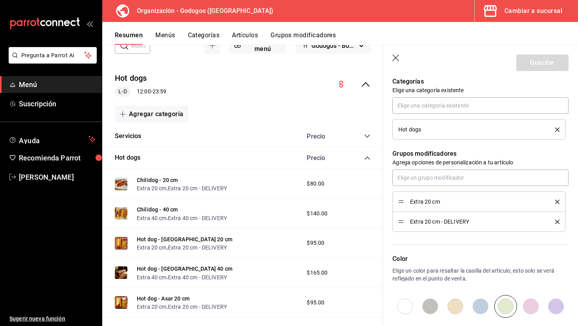
scroll to position [343, 0]
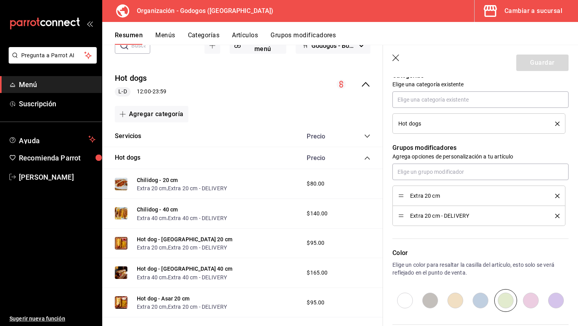
click at [557, 215] on icon "delete" at bounding box center [557, 216] width 4 height 4
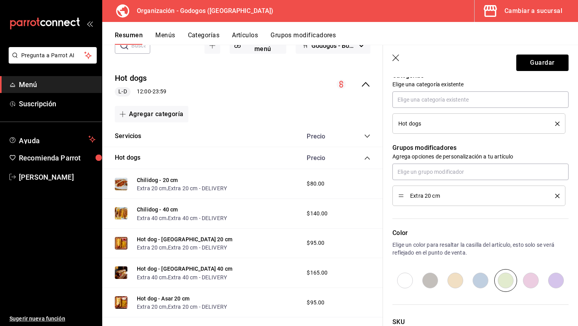
click at [367, 83] on icon "collapse-menu-row" at bounding box center [365, 84] width 9 height 9
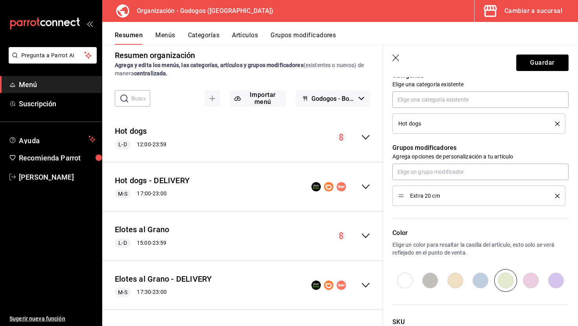
scroll to position [8, 0]
click at [365, 185] on icon "collapse-menu-row" at bounding box center [365, 186] width 9 height 9
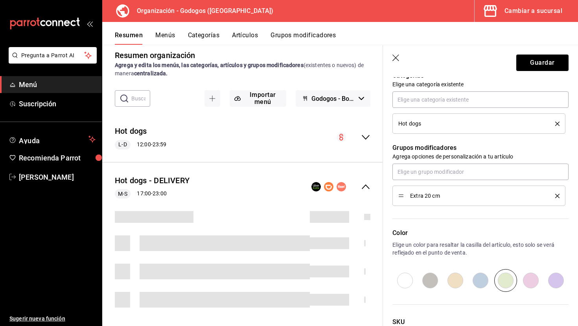
scroll to position [61, 0]
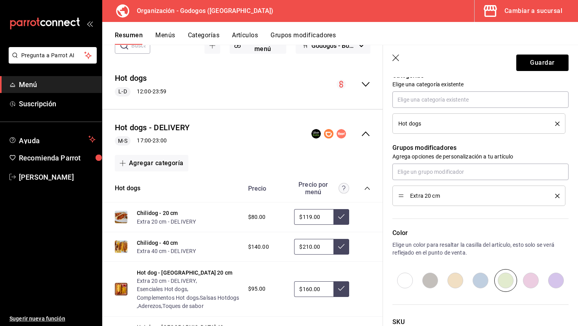
click at [367, 86] on icon "collapse-menu-row" at bounding box center [365, 84] width 9 height 9
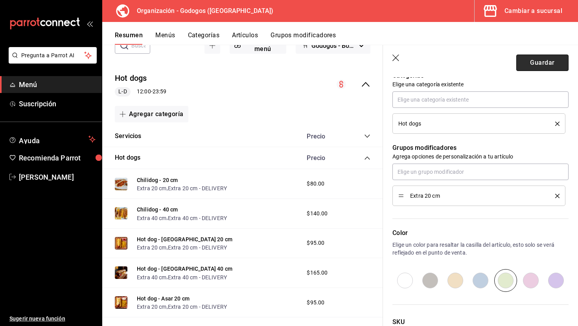
click at [536, 67] on button "Guardar" at bounding box center [542, 63] width 52 height 17
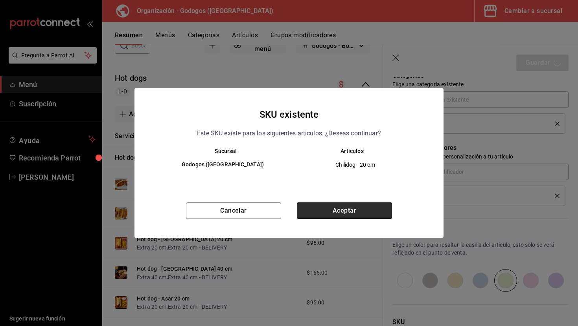
click at [373, 210] on button "Aceptar" at bounding box center [344, 211] width 95 height 17
type textarea "x"
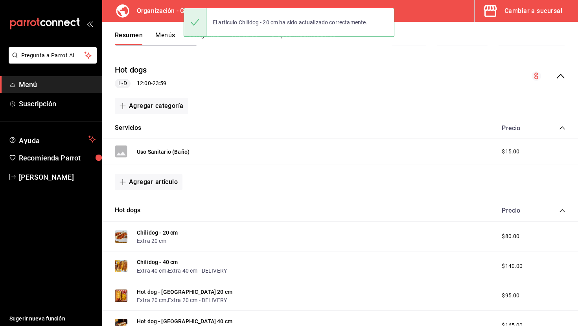
click at [561, 76] on icon "collapse-menu-row" at bounding box center [560, 76] width 8 height 5
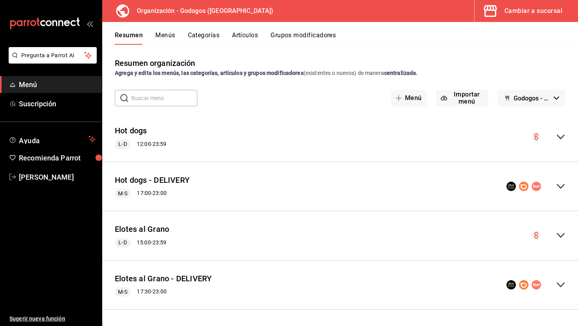
click at [563, 189] on icon "collapse-menu-row" at bounding box center [560, 186] width 9 height 9
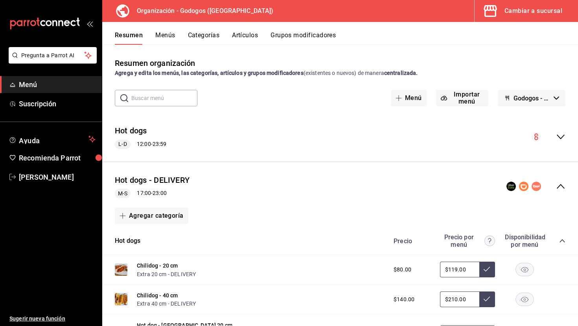
click at [563, 189] on icon "collapse-menu-row" at bounding box center [560, 186] width 9 height 9
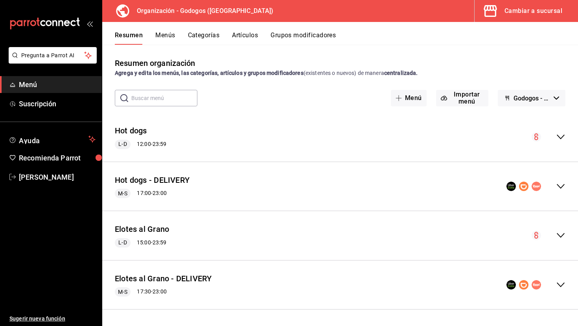
click at [562, 145] on div "Hot dogs L-D 12:00 - 23:59" at bounding box center [339, 137] width 475 height 37
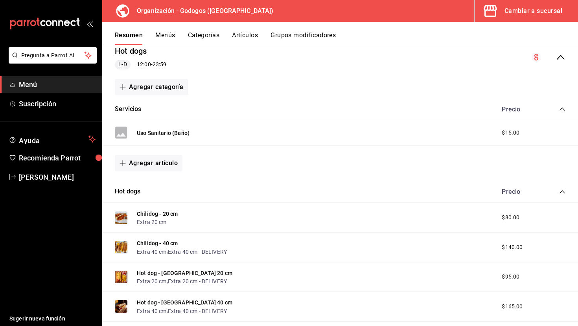
scroll to position [82, 0]
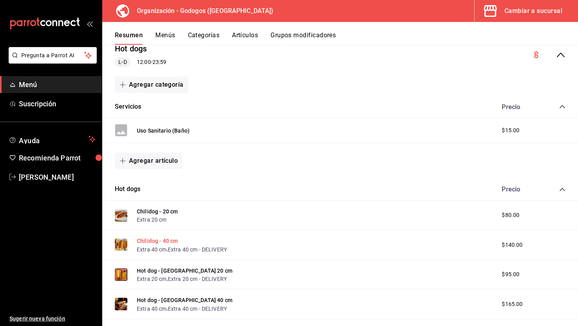
click at [167, 243] on button "Chilidog - 40 cm" at bounding box center [157, 241] width 41 height 8
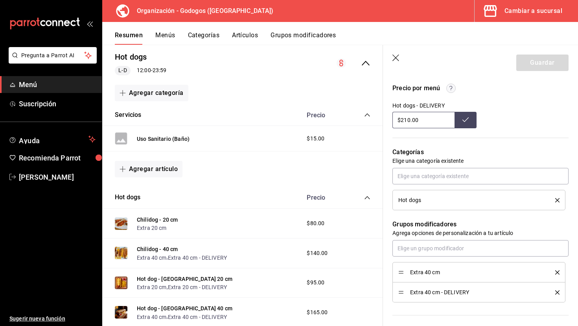
scroll to position [293, 0]
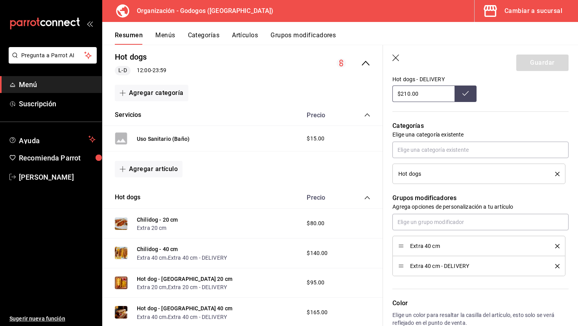
click at [556, 268] on icon "delete" at bounding box center [557, 266] width 4 height 4
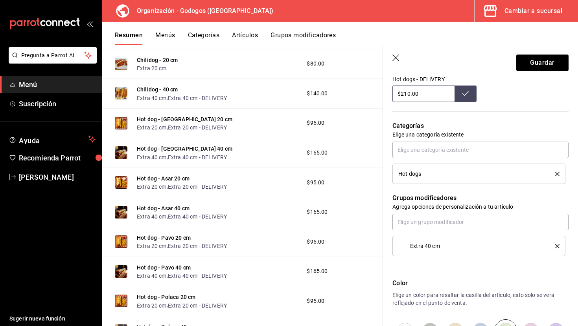
scroll to position [242, 0]
click at [542, 67] on button "Guardar" at bounding box center [542, 63] width 52 height 17
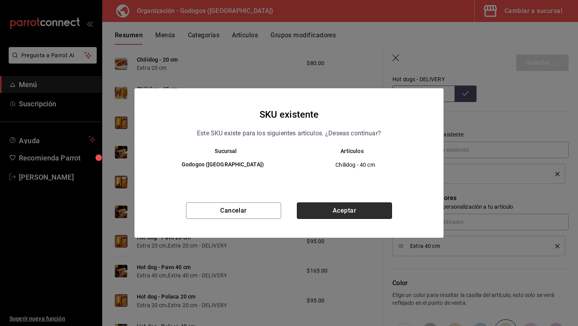
click at [336, 212] on button "Aceptar" at bounding box center [344, 211] width 95 height 17
type textarea "x"
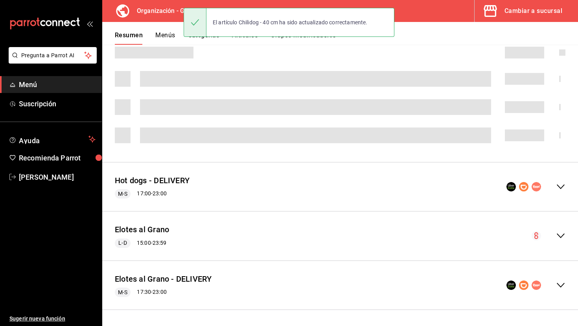
scroll to position [231, 0]
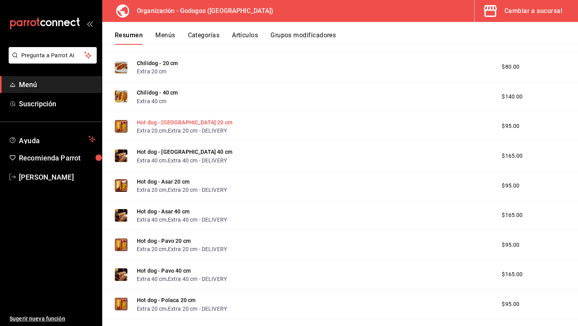
click at [196, 125] on button "Hot dog - [GEOGRAPHIC_DATA] 20 cm" at bounding box center [184, 123] width 95 height 8
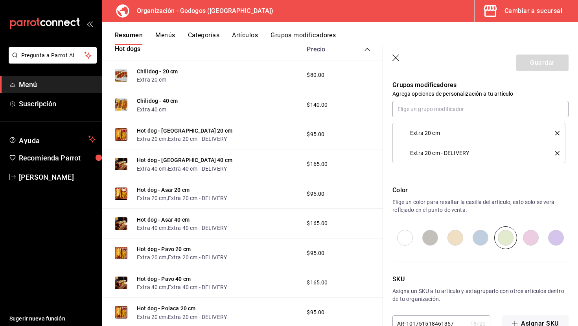
scroll to position [405, 0]
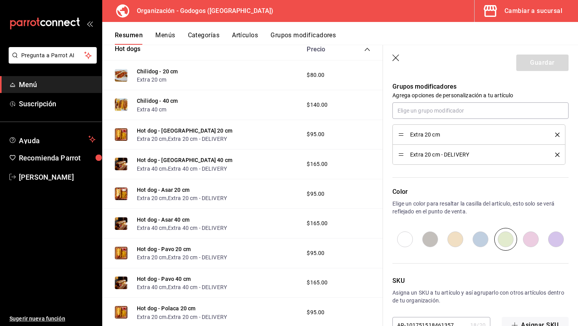
click at [559, 154] on icon "delete" at bounding box center [557, 155] width 4 height 4
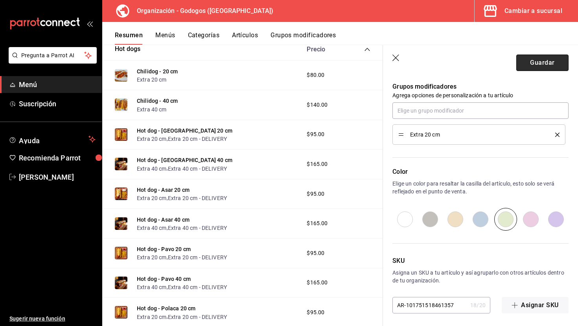
click at [552, 68] on button "Guardar" at bounding box center [542, 63] width 52 height 17
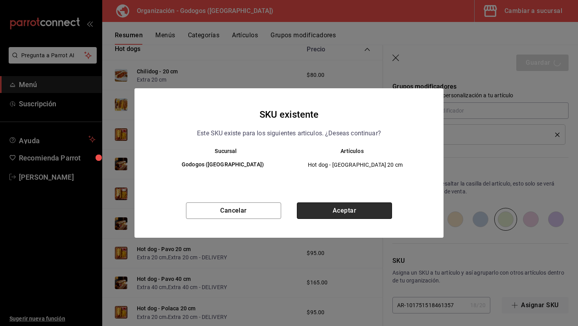
click at [326, 218] on button "Aceptar" at bounding box center [344, 211] width 95 height 17
type textarea "x"
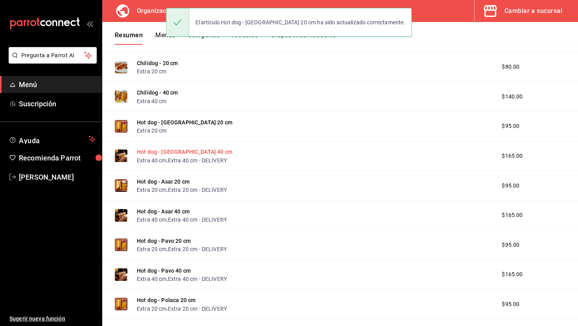
click at [185, 153] on button "Hot dog - [GEOGRAPHIC_DATA] 40 cm" at bounding box center [184, 152] width 95 height 8
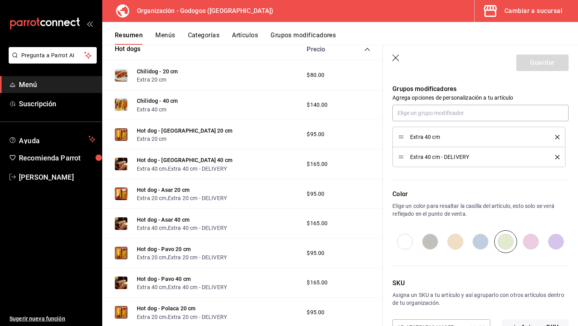
scroll to position [428, 0]
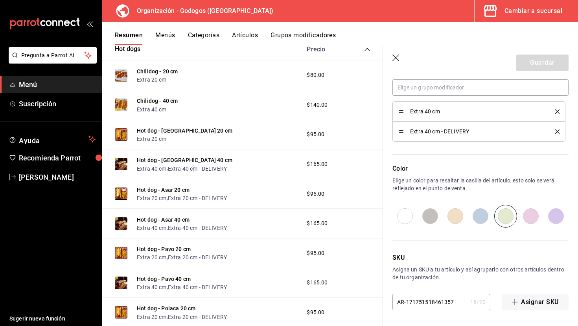
click at [559, 133] on li "Extra 40 cm - DELIVERY" at bounding box center [478, 132] width 173 height 20
click at [557, 132] on icon "delete" at bounding box center [557, 132] width 4 height 4
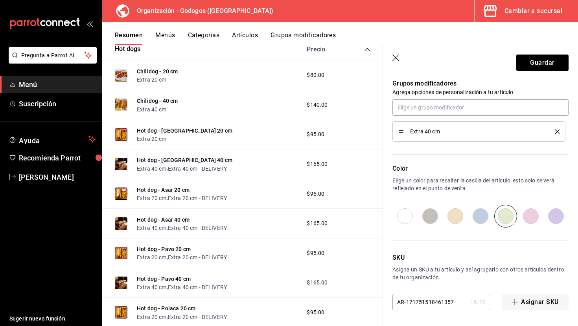
scroll to position [408, 0]
click at [540, 66] on button "Guardar" at bounding box center [542, 63] width 52 height 17
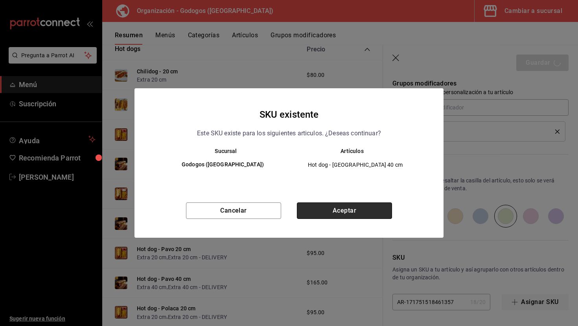
click at [330, 208] on button "Aceptar" at bounding box center [344, 211] width 95 height 17
type textarea "x"
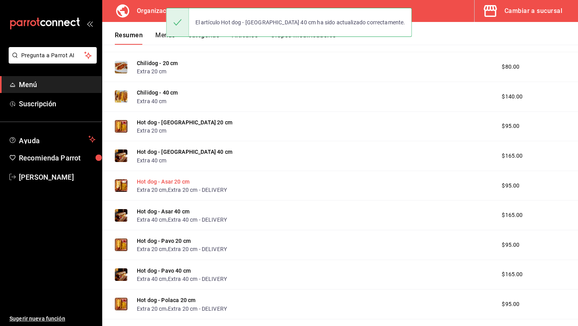
click at [183, 182] on button "Hot dog - Asar 20 cm" at bounding box center [163, 182] width 53 height 8
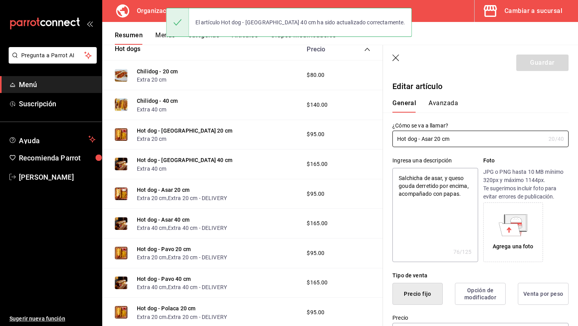
type textarea "x"
type input "$95.00"
radio input "false"
radio input "true"
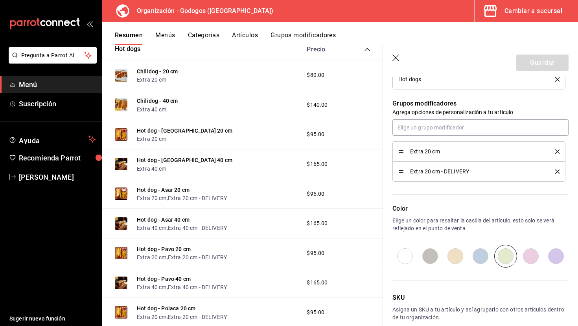
scroll to position [428, 0]
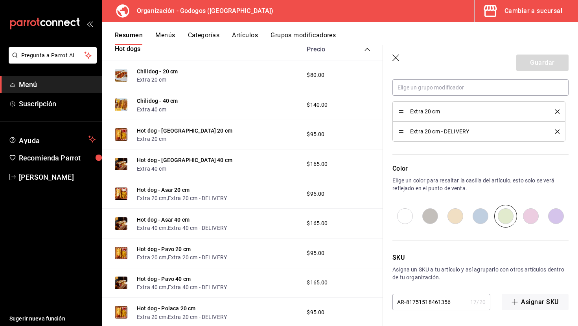
click at [555, 132] on icon "delete" at bounding box center [557, 132] width 4 height 4
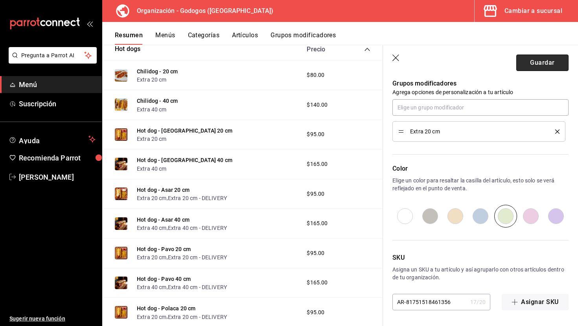
click at [548, 68] on button "Guardar" at bounding box center [542, 63] width 52 height 17
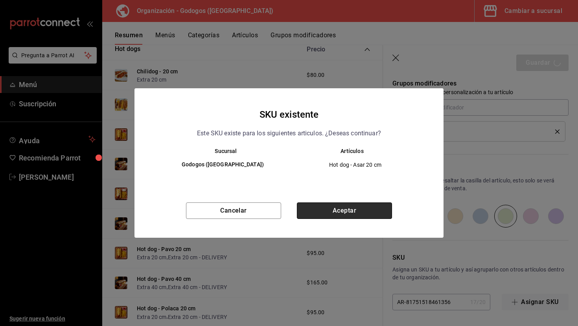
click at [327, 208] on button "Aceptar" at bounding box center [344, 211] width 95 height 17
type textarea "x"
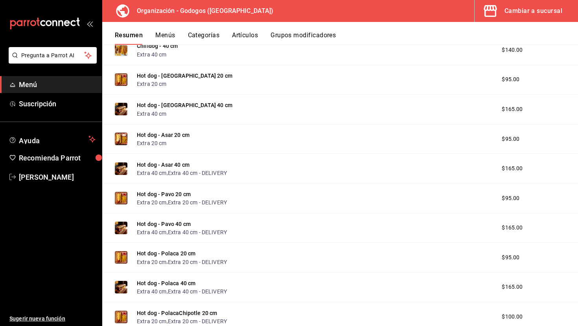
scroll to position [278, 0]
click at [179, 165] on button "Hot dog - Asar 40 cm" at bounding box center [163, 165] width 53 height 8
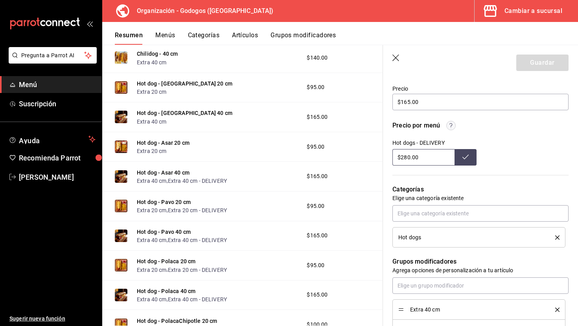
scroll to position [260, 0]
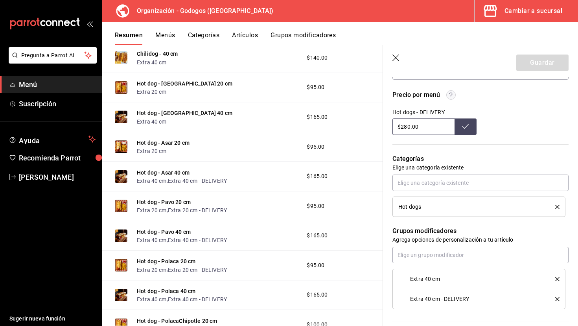
click at [559, 299] on icon "delete" at bounding box center [557, 299] width 4 height 4
click at [548, 66] on button "Guardar" at bounding box center [542, 63] width 52 height 17
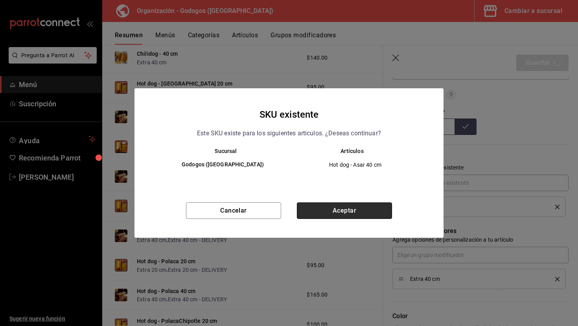
click at [379, 216] on button "Aceptar" at bounding box center [344, 211] width 95 height 17
type textarea "x"
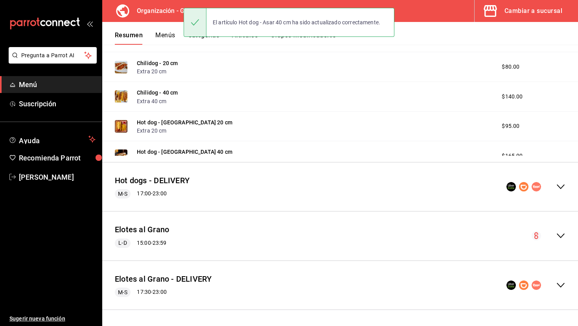
scroll to position [231, 0]
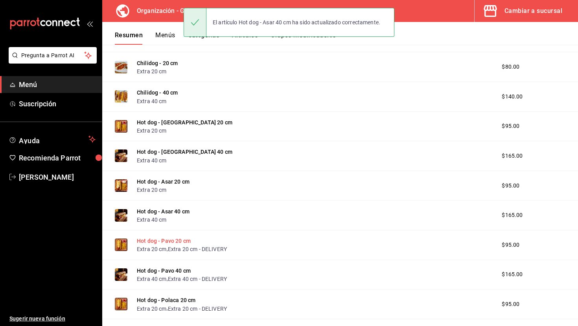
click at [178, 240] on button "Hot dog - Pavo 20 cm" at bounding box center [164, 241] width 54 height 8
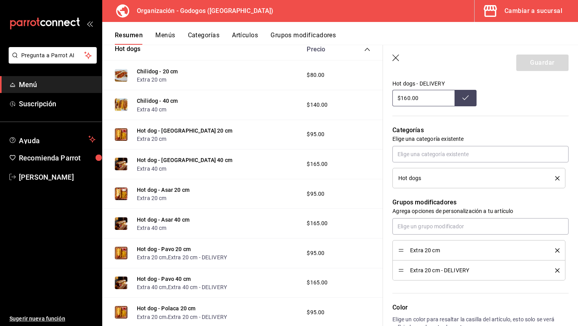
scroll to position [428, 0]
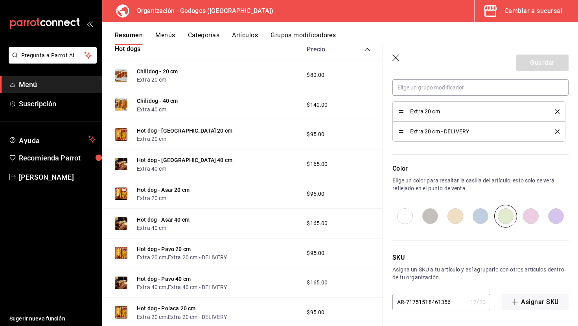
click at [557, 134] on icon "delete" at bounding box center [557, 132] width 4 height 4
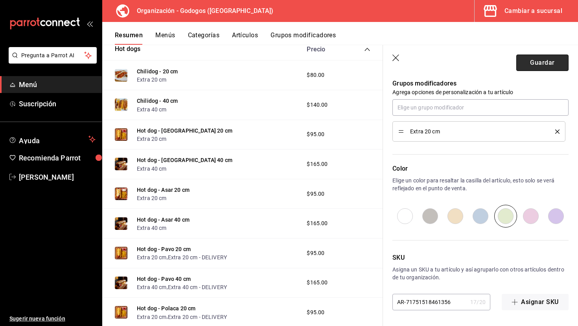
click at [546, 68] on button "Guardar" at bounding box center [542, 63] width 52 height 17
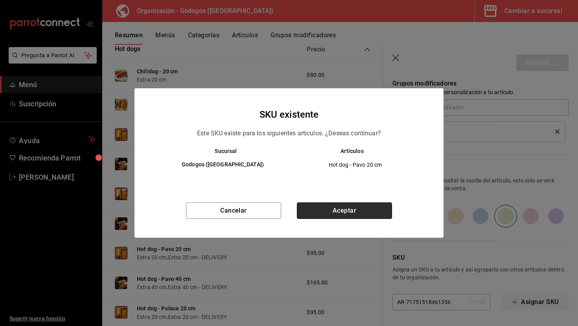
click at [315, 209] on button "Aceptar" at bounding box center [344, 211] width 95 height 17
type textarea "x"
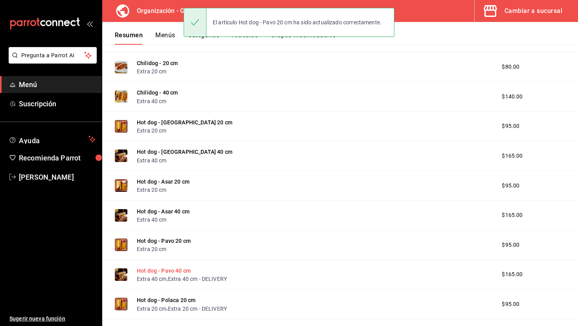
click at [183, 273] on button "Hot dog - Pavo 40 cm" at bounding box center [164, 271] width 54 height 8
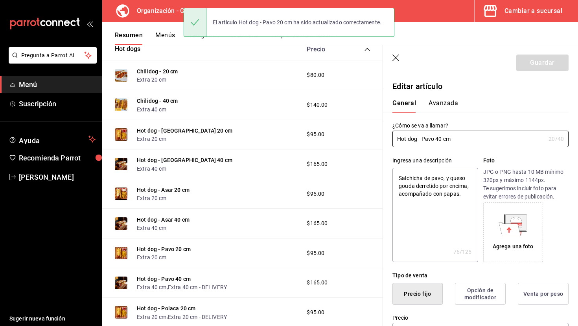
type textarea "x"
type input "$165.00"
radio input "false"
radio input "true"
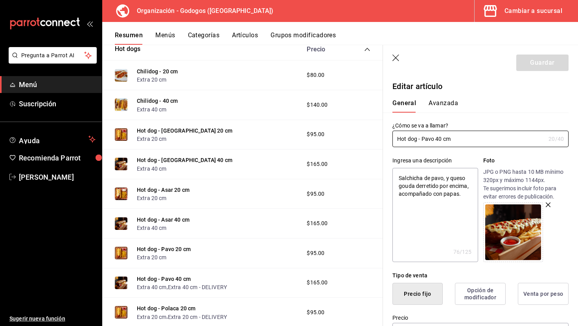
scroll to position [428, 0]
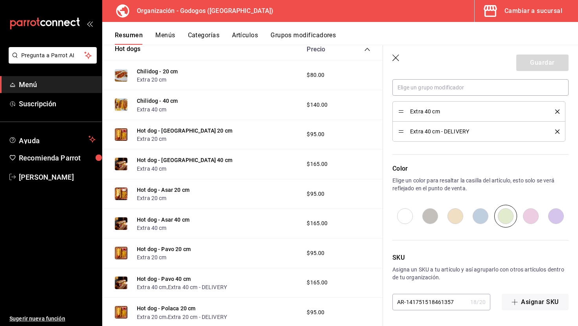
click at [557, 131] on icon "delete" at bounding box center [557, 132] width 4 height 4
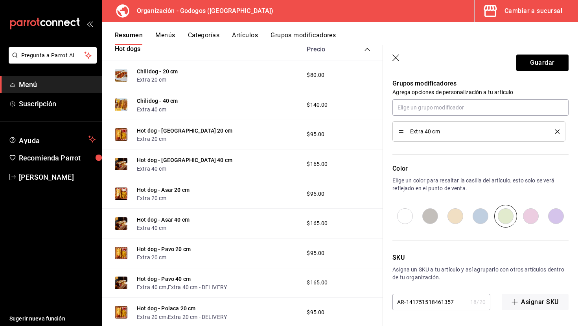
scroll to position [408, 0]
click at [546, 68] on button "Guardar" at bounding box center [542, 63] width 52 height 17
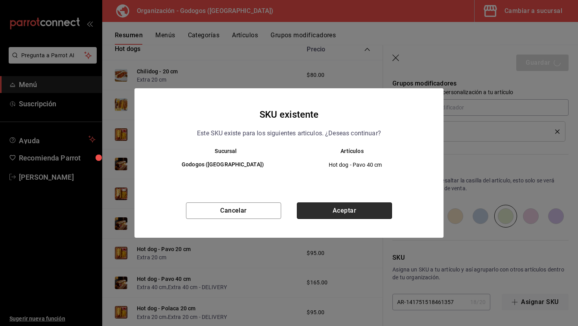
click at [319, 212] on button "Aceptar" at bounding box center [344, 211] width 95 height 17
type textarea "x"
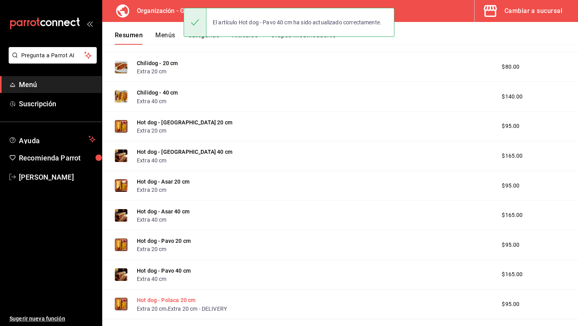
click at [182, 298] on button "Hot dog - Polaca 20 cm" at bounding box center [166, 301] width 59 height 8
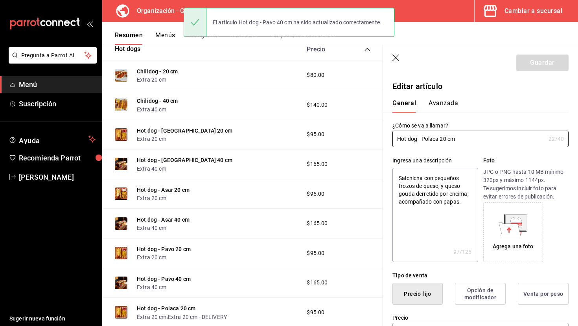
type textarea "x"
type input "$95.00"
radio input "false"
radio input "true"
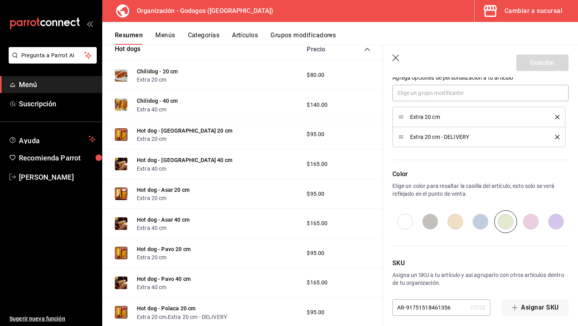
scroll to position [428, 0]
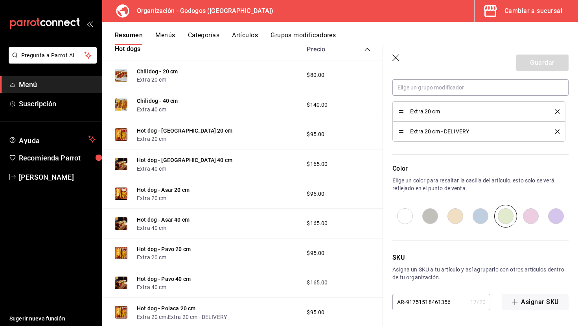
click at [555, 133] on icon "delete" at bounding box center [557, 132] width 4 height 4
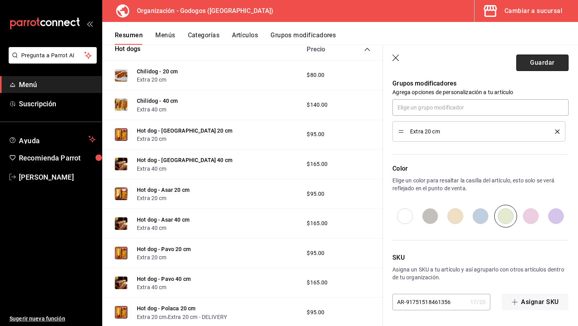
click at [541, 66] on button "Guardar" at bounding box center [542, 63] width 52 height 17
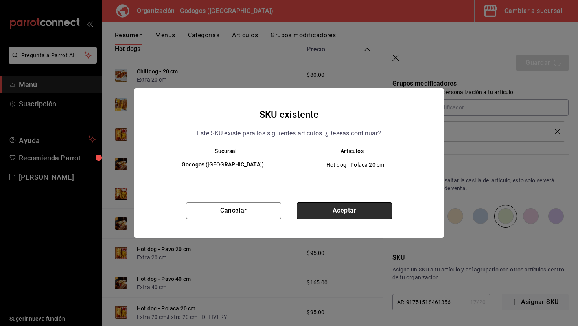
click at [348, 211] on button "Aceptar" at bounding box center [344, 211] width 95 height 17
type textarea "x"
type input "AR-1758257260632"
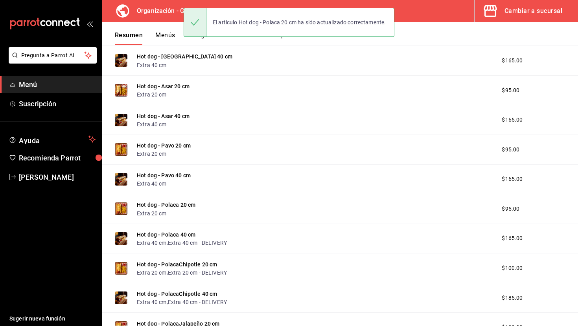
scroll to position [328, 0]
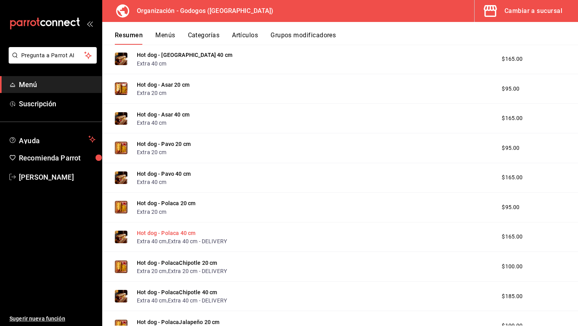
click at [182, 234] on button "Hot dog - Polaca 40 cm" at bounding box center [166, 233] width 59 height 8
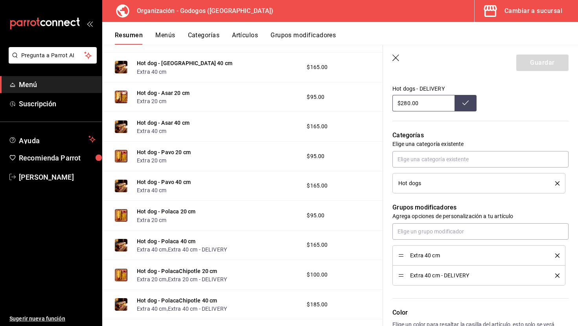
scroll to position [308, 0]
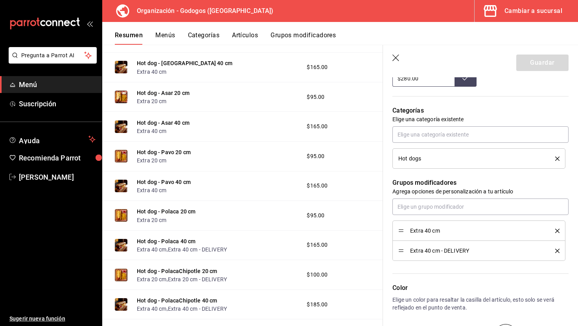
click at [559, 251] on icon "delete" at bounding box center [557, 251] width 4 height 4
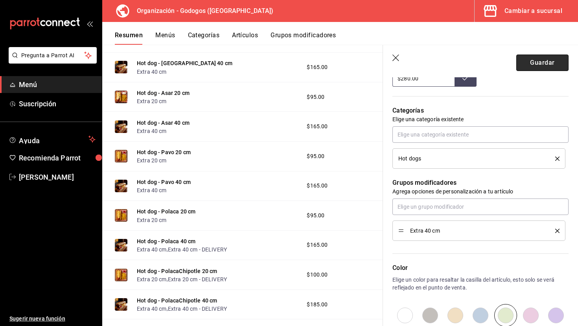
click at [554, 62] on button "Guardar" at bounding box center [542, 63] width 52 height 17
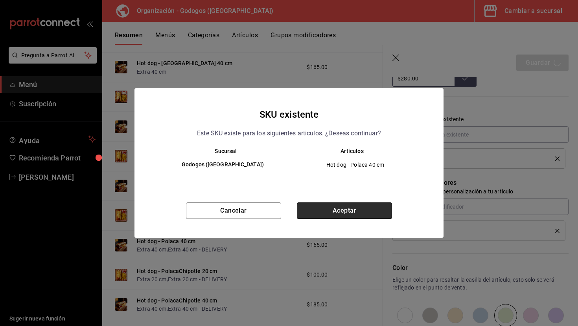
click at [338, 213] on button "Aceptar" at bounding box center [344, 211] width 95 height 17
type textarea "x"
type input "AR-1758257275621"
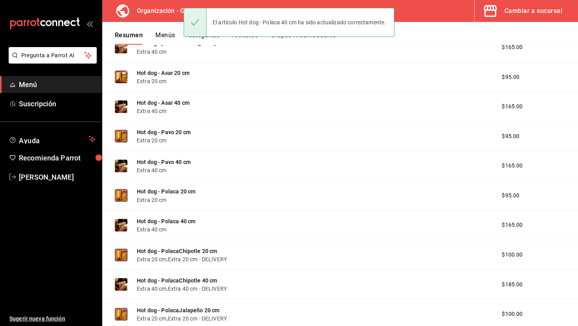
scroll to position [344, 0]
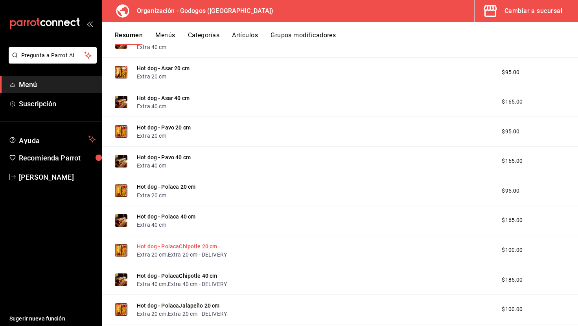
click at [205, 244] on button "Hot dog - PolacaChipotle 20 cm" at bounding box center [177, 247] width 81 height 8
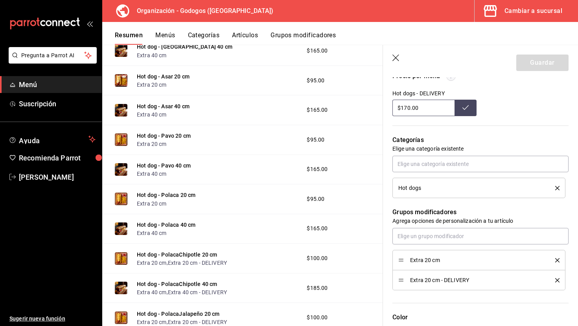
scroll to position [297, 0]
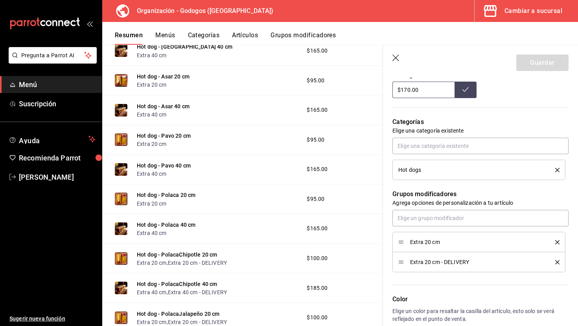
click at [559, 265] on li "Extra 20 cm - DELIVERY" at bounding box center [478, 263] width 173 height 20
click at [555, 262] on icon "delete" at bounding box center [557, 262] width 4 height 4
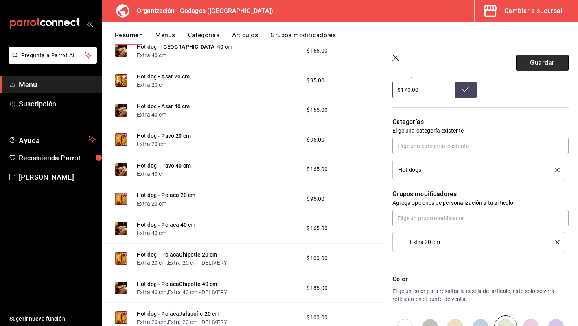
click at [546, 63] on button "Guardar" at bounding box center [542, 63] width 52 height 17
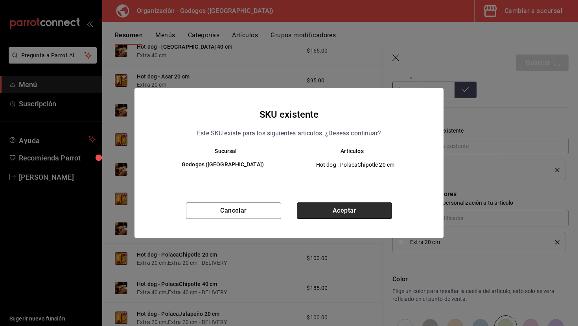
click at [313, 209] on button "Aceptar" at bounding box center [344, 211] width 95 height 17
type textarea "x"
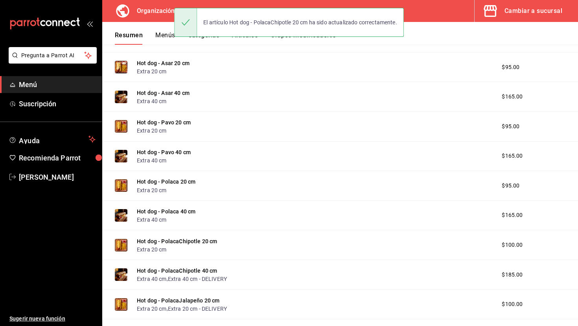
scroll to position [350, 0]
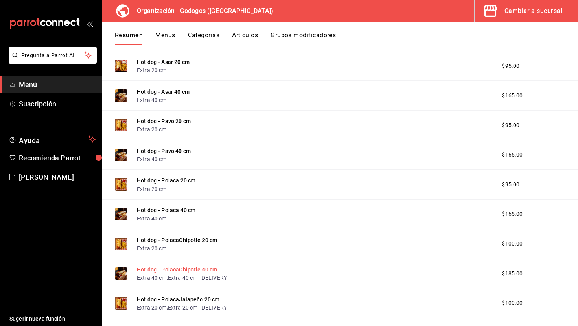
click at [204, 271] on button "Hot dog - PolacaChipotle 40 cm" at bounding box center [177, 270] width 81 height 8
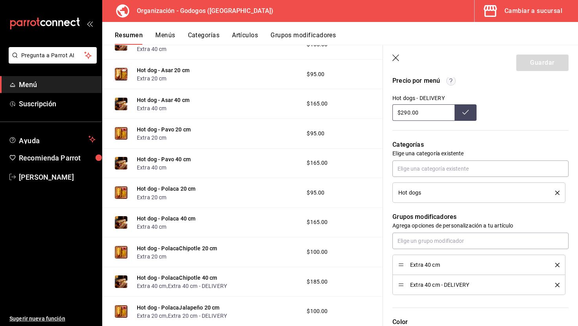
scroll to position [292, 0]
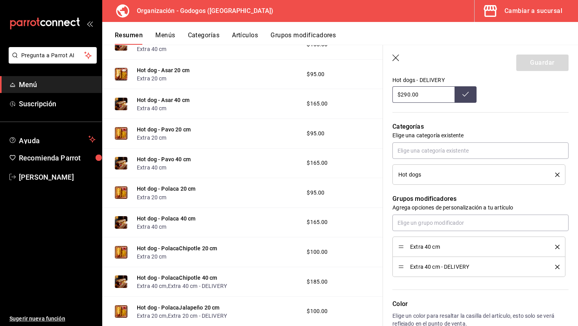
click at [556, 269] on icon "delete" at bounding box center [557, 267] width 4 height 4
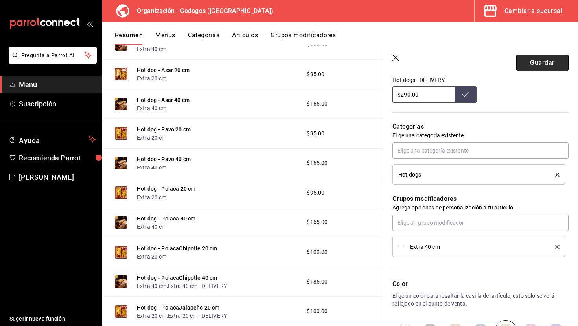
click at [547, 65] on button "Guardar" at bounding box center [542, 63] width 52 height 17
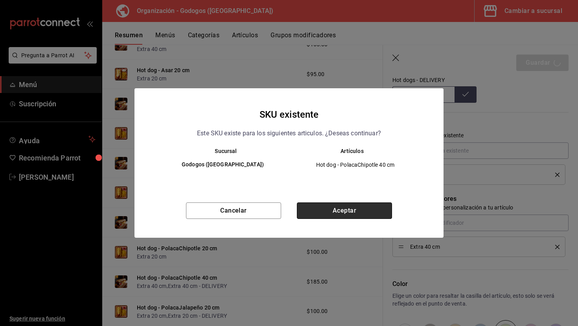
click at [352, 209] on button "Aceptar" at bounding box center [344, 211] width 95 height 17
type textarea "x"
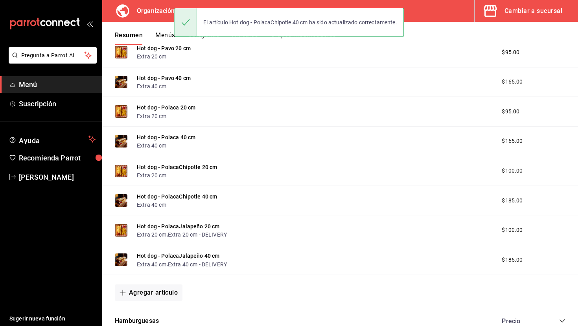
scroll to position [433, 0]
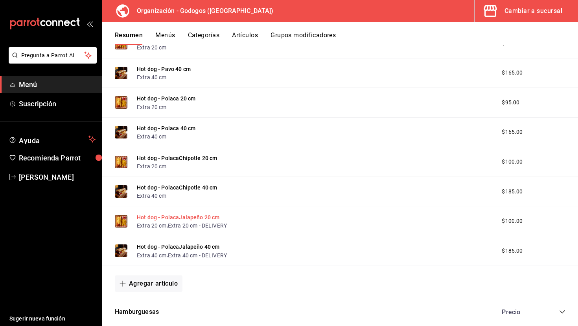
click at [206, 214] on button "Hot dog - PolacaJalapeño 20 cm" at bounding box center [178, 218] width 83 height 8
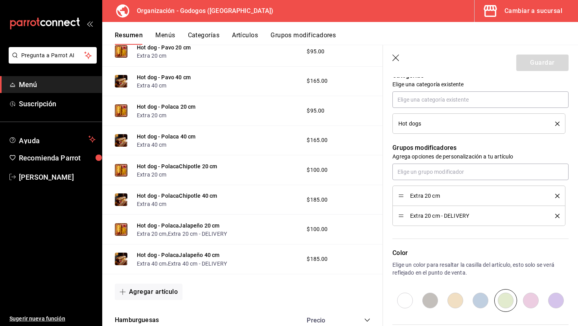
scroll to position [351, 0]
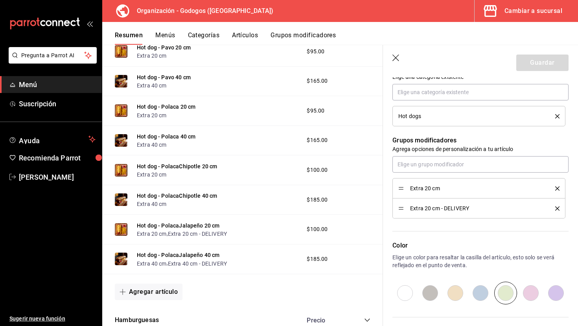
click at [554, 208] on button "delete" at bounding box center [554, 209] width 10 height 4
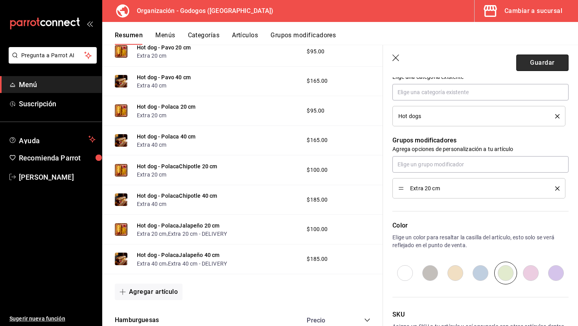
click at [542, 62] on button "Guardar" at bounding box center [542, 63] width 52 height 17
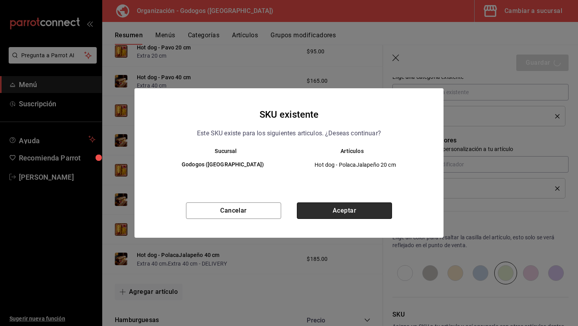
click at [329, 215] on button "Aceptar" at bounding box center [344, 211] width 95 height 17
type textarea "x"
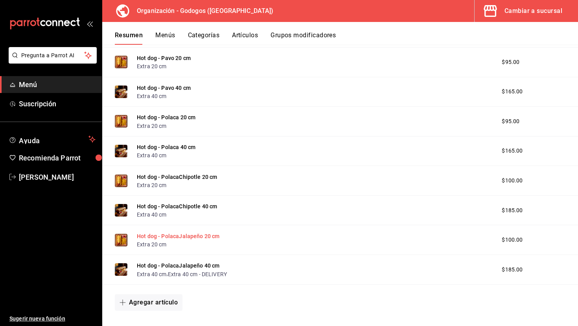
scroll to position [420, 0]
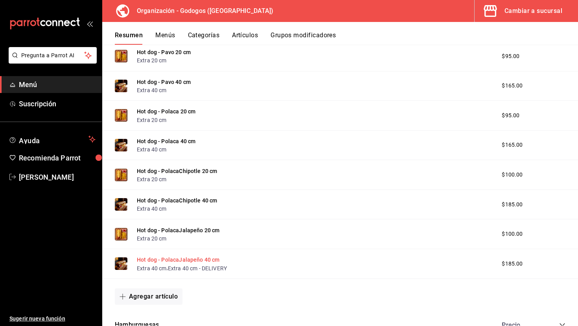
click at [204, 261] on button "Hot dog - PolacaJalapeño 40 cm" at bounding box center [178, 260] width 83 height 8
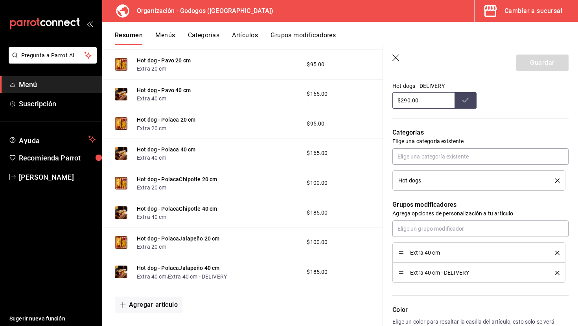
scroll to position [295, 0]
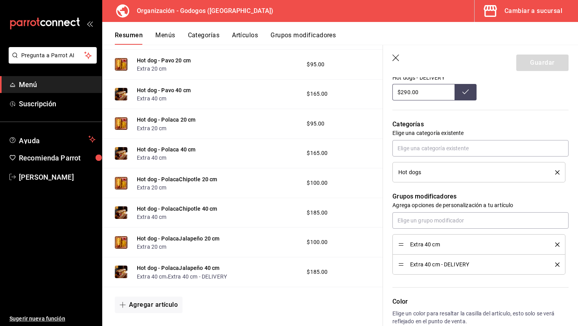
click at [558, 267] on div "Extra 40 cm - DELIVERY" at bounding box center [478, 264] width 161 height 9
click at [557, 266] on icon "delete" at bounding box center [557, 265] width 4 height 4
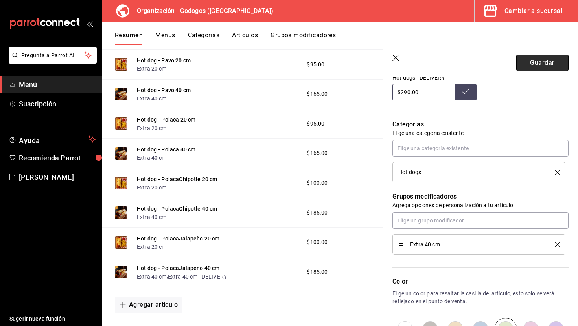
click at [537, 63] on button "Guardar" at bounding box center [542, 63] width 52 height 17
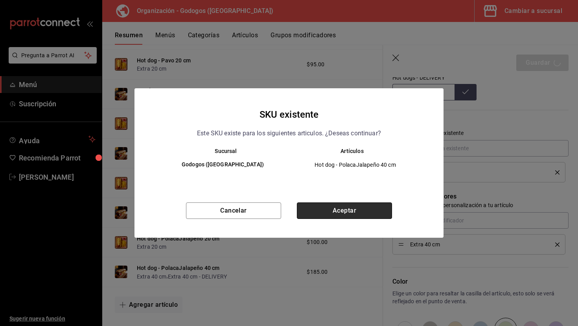
click at [361, 210] on button "Aceptar" at bounding box center [344, 211] width 95 height 17
type textarea "x"
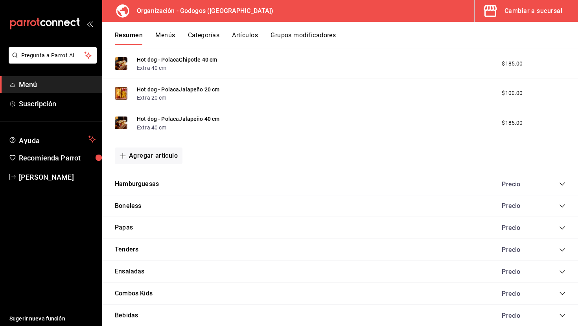
scroll to position [571, 0]
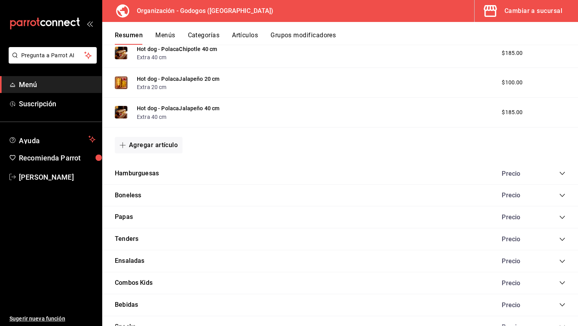
click at [563, 174] on icon "collapse-category-row" at bounding box center [561, 173] width 5 height 3
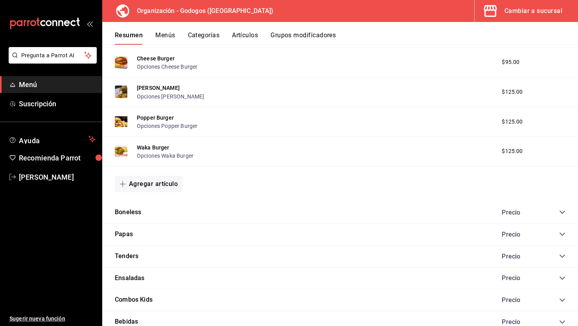
scroll to position [713, 0]
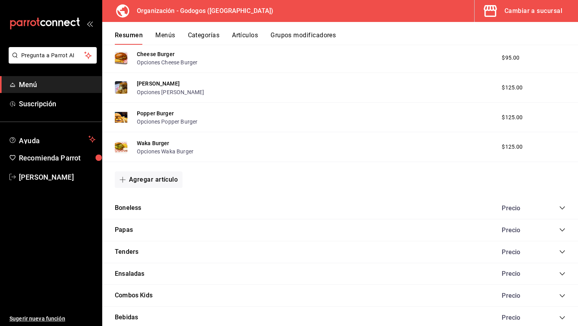
click at [559, 210] on icon "collapse-category-row" at bounding box center [562, 208] width 6 height 6
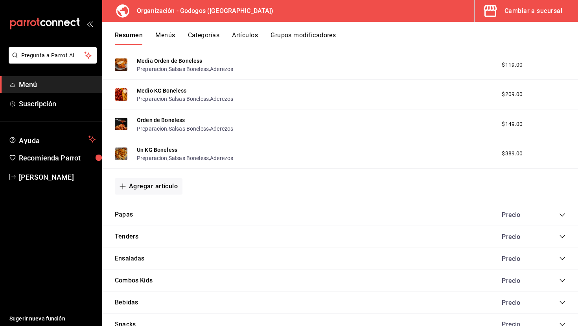
scroll to position [885, 0]
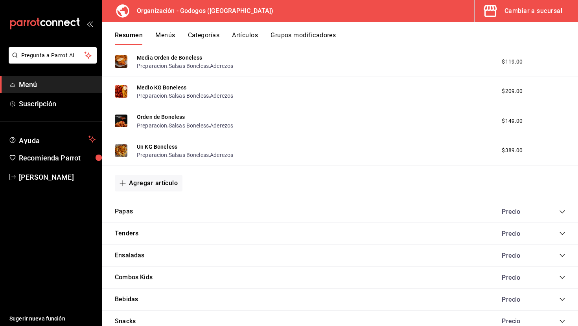
click at [560, 213] on icon "collapse-category-row" at bounding box center [562, 212] width 6 height 6
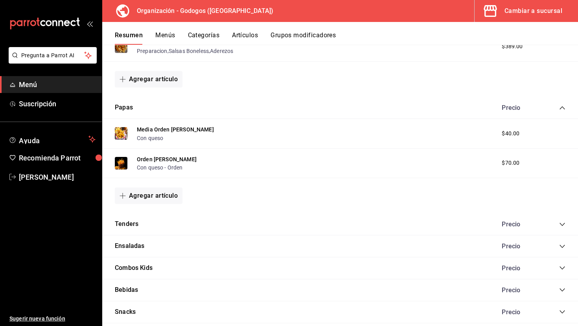
scroll to position [994, 0]
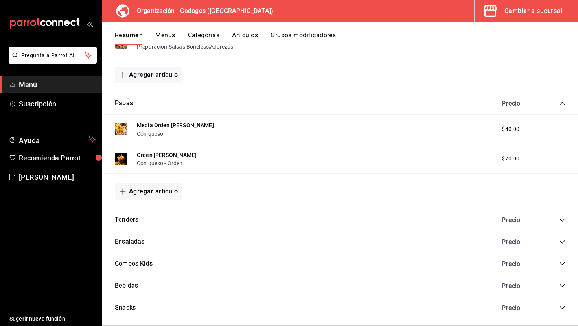
click at [561, 220] on icon "collapse-category-row" at bounding box center [562, 220] width 6 height 6
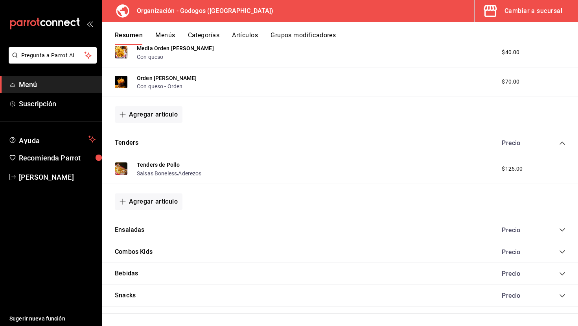
scroll to position [1078, 0]
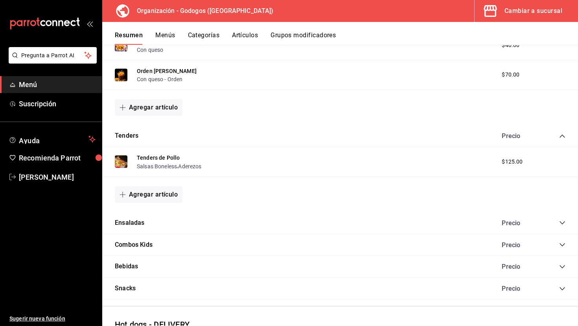
click at [563, 224] on icon "collapse-category-row" at bounding box center [562, 223] width 6 height 6
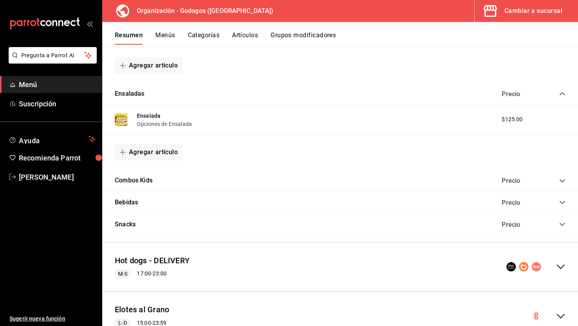
scroll to position [1207, 0]
click at [564, 181] on icon "collapse-category-row" at bounding box center [562, 181] width 6 height 6
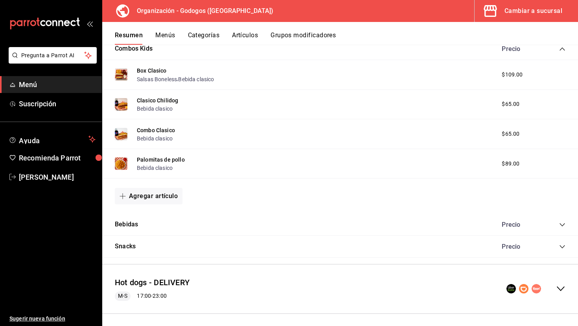
scroll to position [1344, 0]
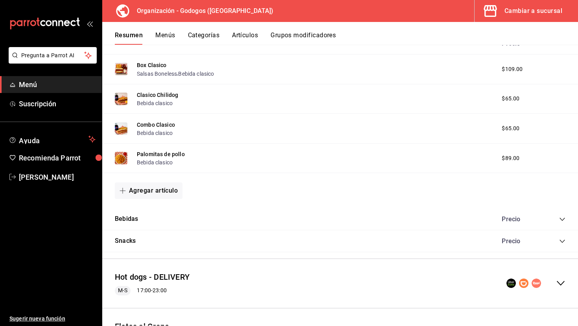
click at [563, 220] on icon "collapse-category-row" at bounding box center [562, 219] width 6 height 6
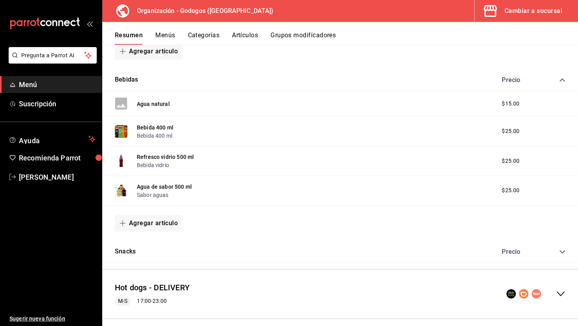
scroll to position [1489, 0]
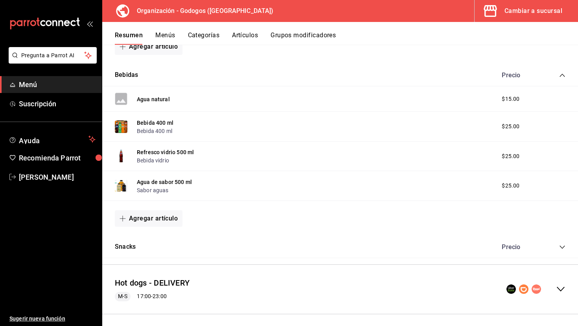
click at [562, 247] on icon "collapse-category-row" at bounding box center [562, 247] width 6 height 6
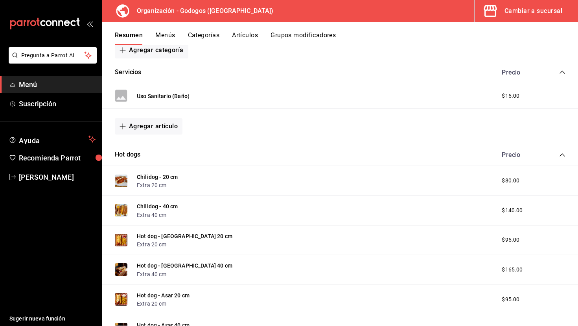
scroll to position [0, 0]
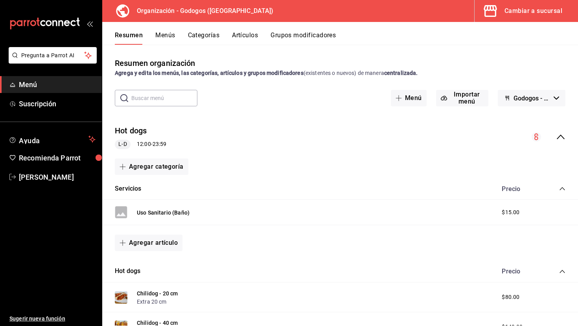
click at [558, 138] on icon "collapse-menu-row" at bounding box center [560, 137] width 8 height 5
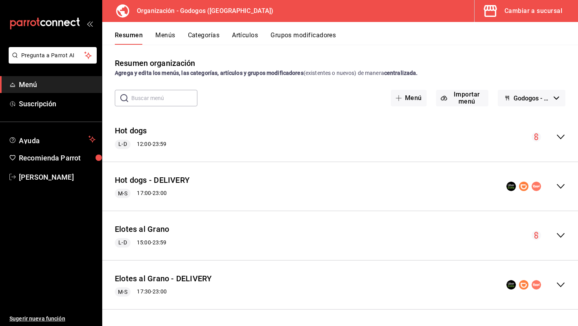
click at [164, 38] on button "Menús" at bounding box center [165, 37] width 20 height 13
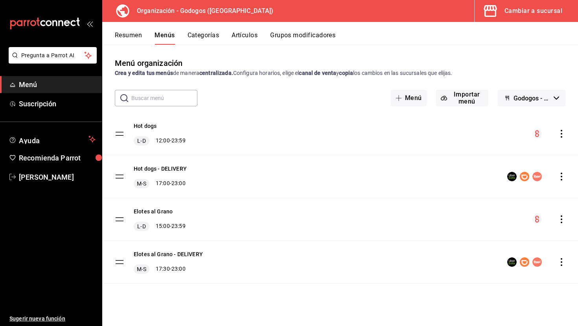
click at [565, 136] on icon "actions" at bounding box center [561, 134] width 8 height 8
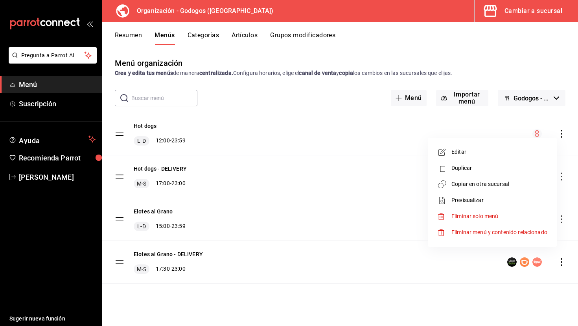
click at [482, 188] on span "Copiar en otra sucursal" at bounding box center [499, 184] width 96 height 8
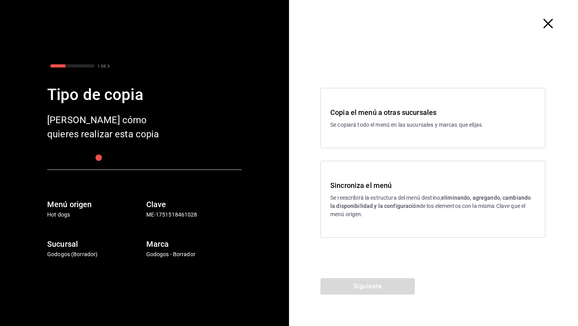
click at [431, 189] on h3 "Sincroniza el menú" at bounding box center [432, 185] width 205 height 11
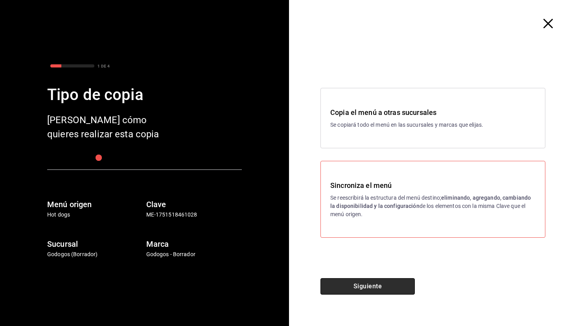
click at [381, 282] on button "Siguiente" at bounding box center [367, 287] width 94 height 17
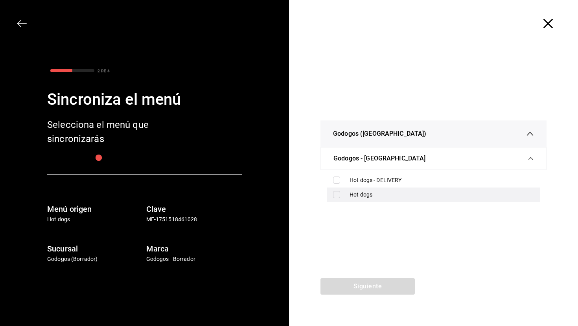
click at [343, 194] on label at bounding box center [338, 194] width 10 height 7
click at [340, 194] on input "checkbox" at bounding box center [336, 194] width 7 height 7
click at [336, 197] on input "checkbox" at bounding box center [336, 194] width 7 height 7
checkbox input "true"
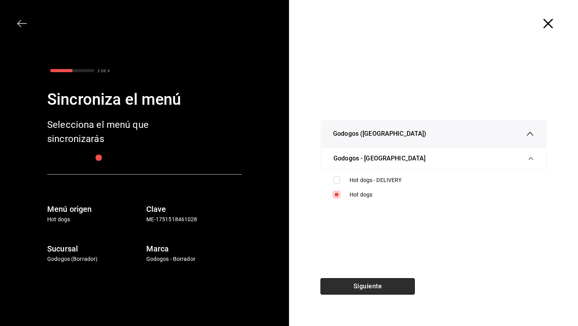
click at [371, 285] on button "Siguiente" at bounding box center [367, 287] width 94 height 17
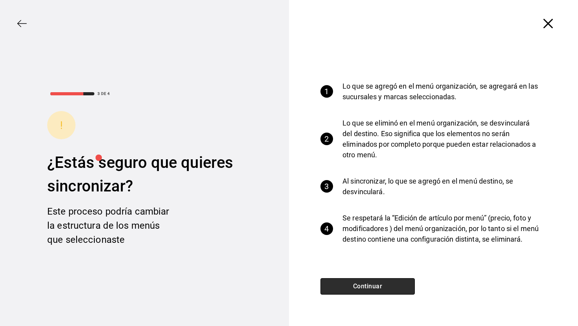
click at [371, 285] on button "Continuar" at bounding box center [367, 287] width 94 height 17
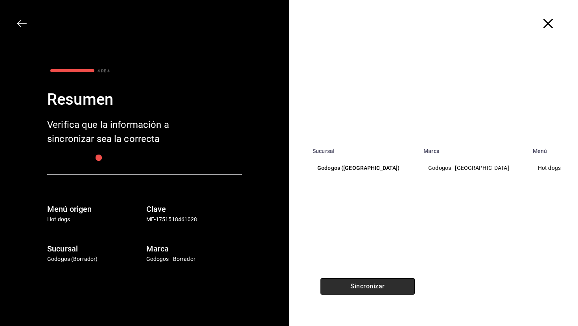
click at [371, 285] on button "Sincronizar" at bounding box center [367, 287] width 94 height 17
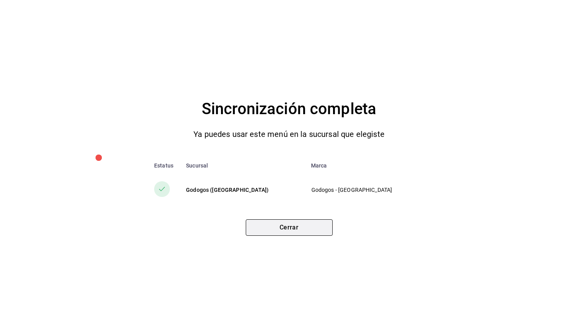
click at [303, 221] on button "Cerrar" at bounding box center [289, 228] width 87 height 17
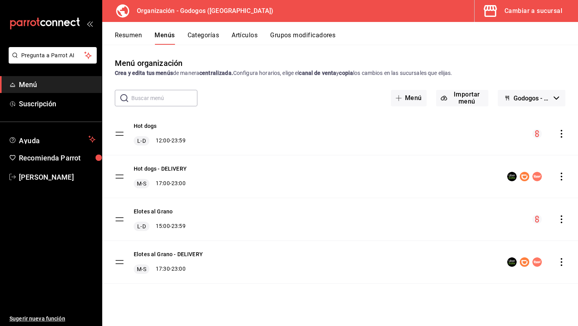
click at [536, 18] on button "Cambiar a sucursal" at bounding box center [522, 11] width 97 height 22
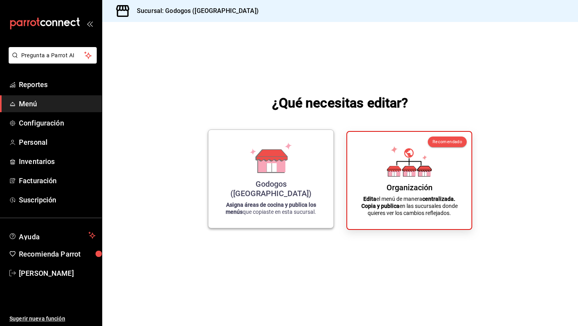
click at [280, 161] on icon at bounding box center [271, 155] width 31 height 11
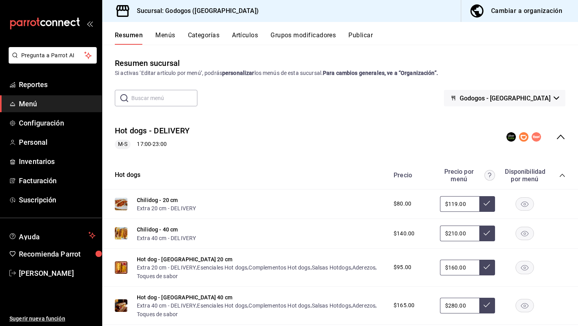
click at [557, 136] on icon "collapse-menu-row" at bounding box center [560, 136] width 9 height 9
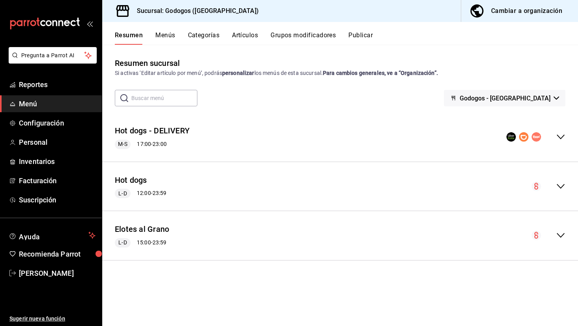
click at [560, 184] on icon "collapse-menu-row" at bounding box center [560, 186] width 9 height 9
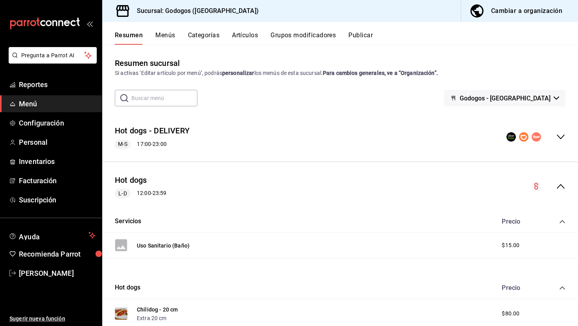
click at [365, 33] on button "Publicar" at bounding box center [360, 37] width 24 height 13
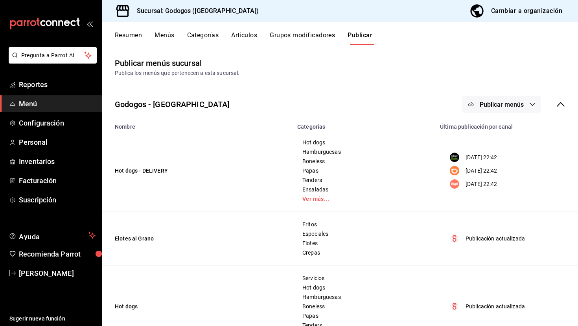
click at [561, 105] on icon at bounding box center [560, 104] width 9 height 9
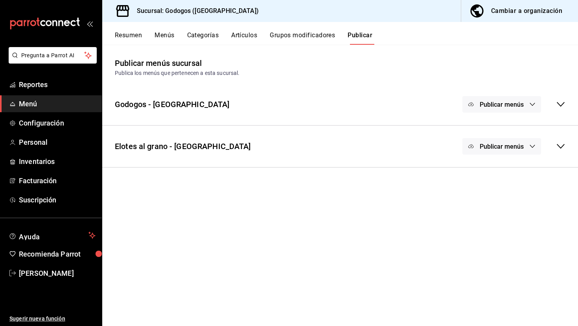
click at [530, 103] on icon "button" at bounding box center [532, 104] width 6 height 6
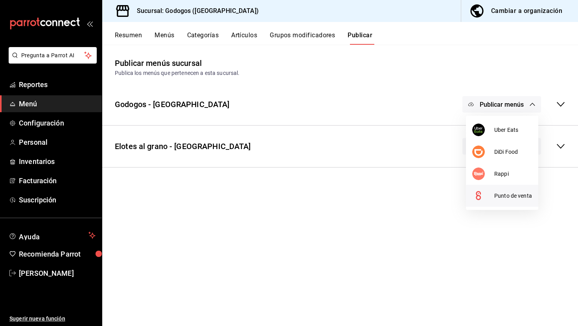
click at [517, 197] on span "Punto de venta" at bounding box center [513, 196] width 38 height 8
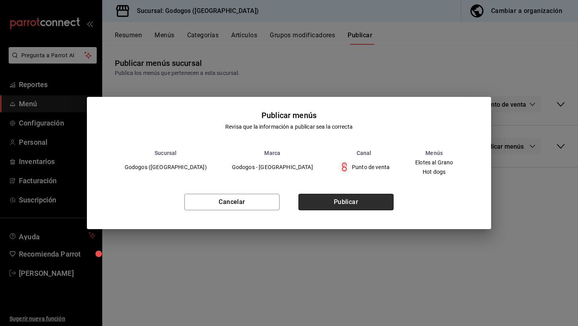
click at [381, 197] on button "Publicar" at bounding box center [345, 202] width 95 height 17
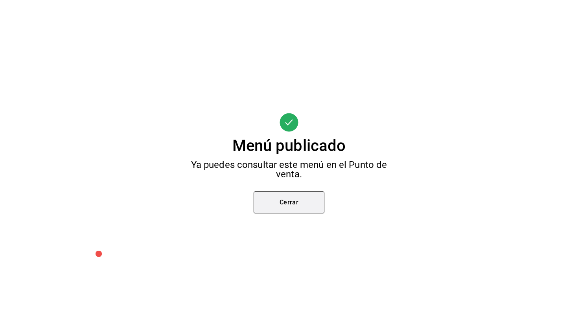
click at [300, 205] on button "Cerrar" at bounding box center [288, 203] width 71 height 22
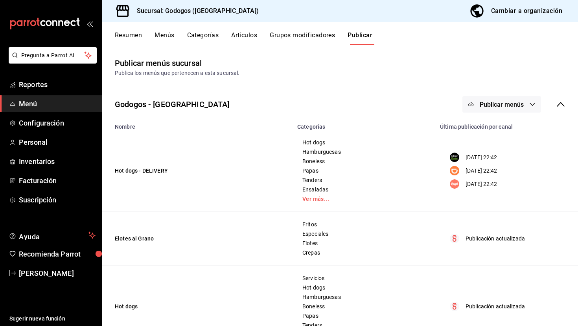
click at [559, 106] on icon at bounding box center [560, 104] width 9 height 9
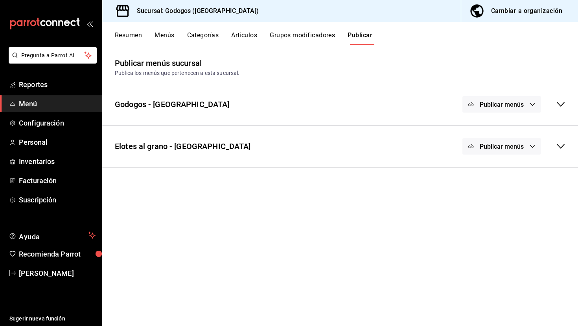
click at [557, 146] on icon at bounding box center [560, 146] width 9 height 9
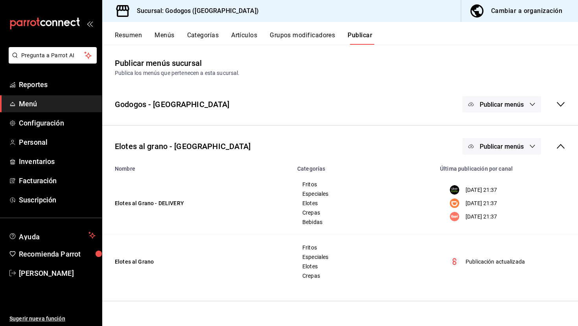
click at [557, 146] on icon at bounding box center [560, 146] width 9 height 9
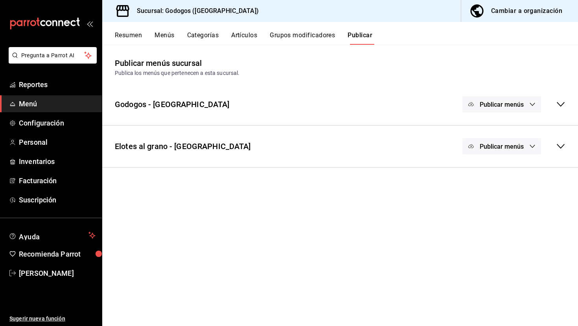
click at [557, 111] on div "Publicar menús" at bounding box center [513, 104] width 103 height 17
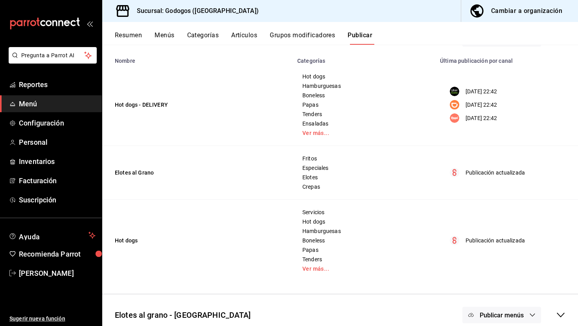
scroll to position [67, 0]
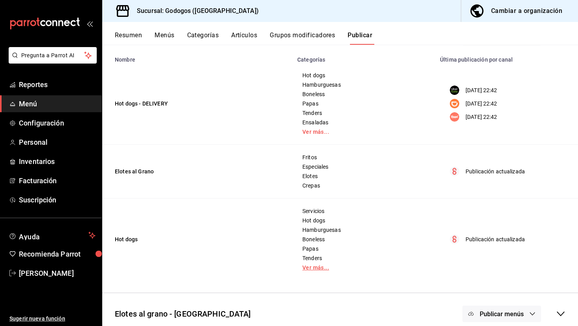
click at [318, 271] on link "Ver más..." at bounding box center [363, 268] width 123 height 6
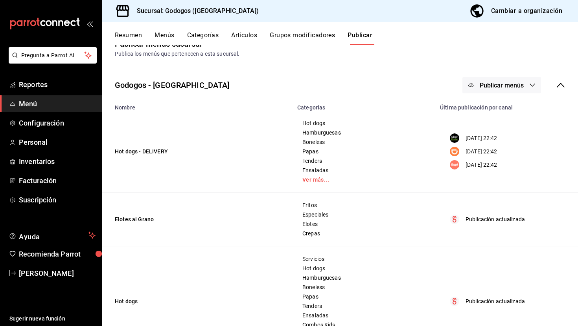
scroll to position [0, 0]
